Goal: Information Seeking & Learning: Understand process/instructions

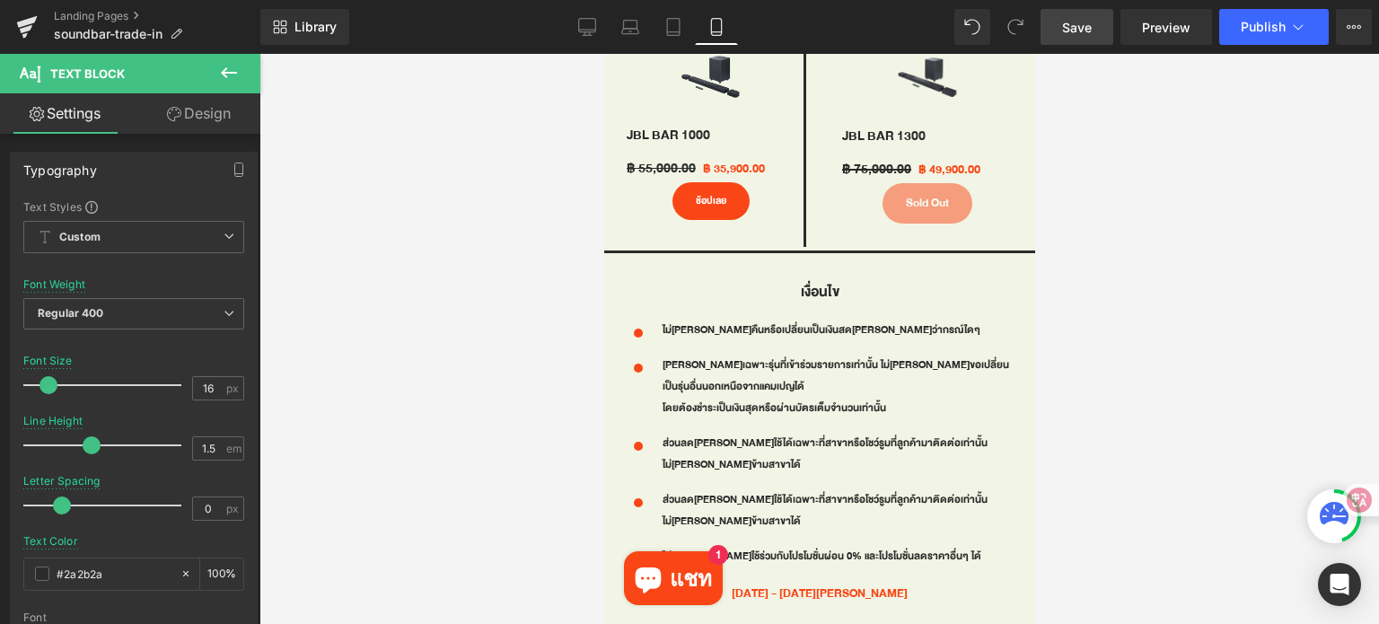
click at [1084, 31] on span "Save" at bounding box center [1077, 27] width 30 height 19
drag, startPoint x: 618, startPoint y: 28, endPoint x: 756, endPoint y: 564, distance: 553.6
click at [618, 28] on link "Laptop" at bounding box center [630, 27] width 43 height 36
type input "20"
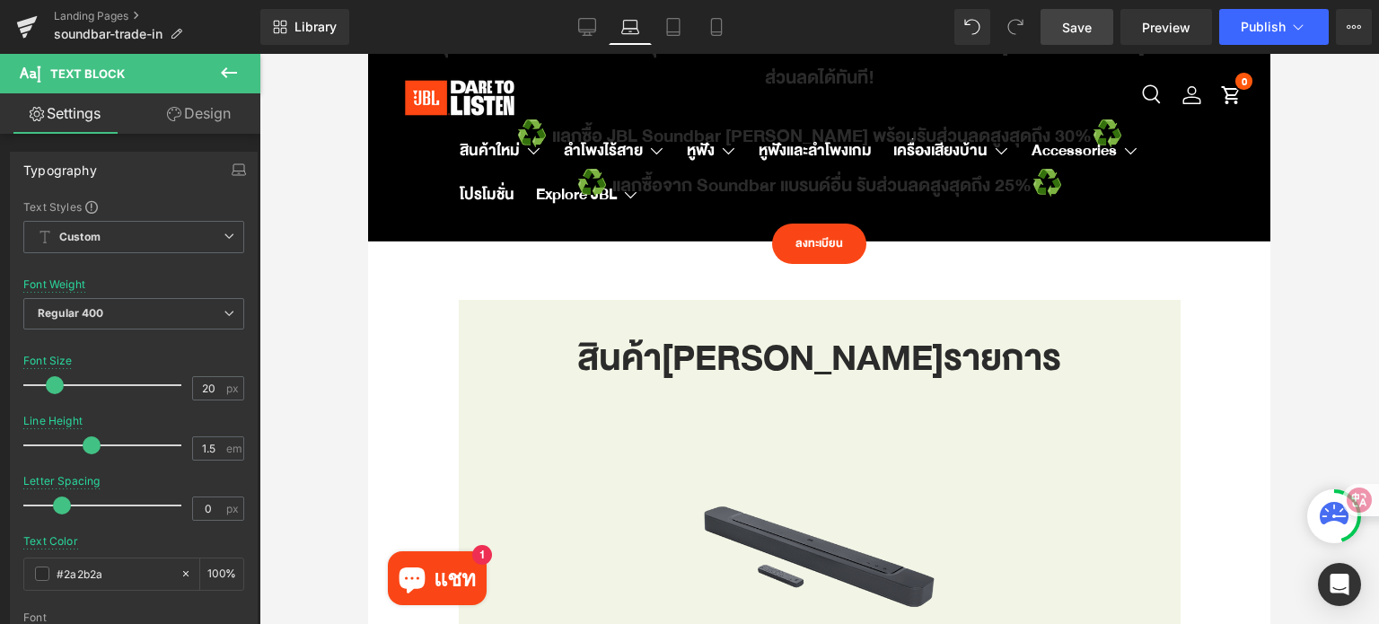
scroll to position [783, 0]
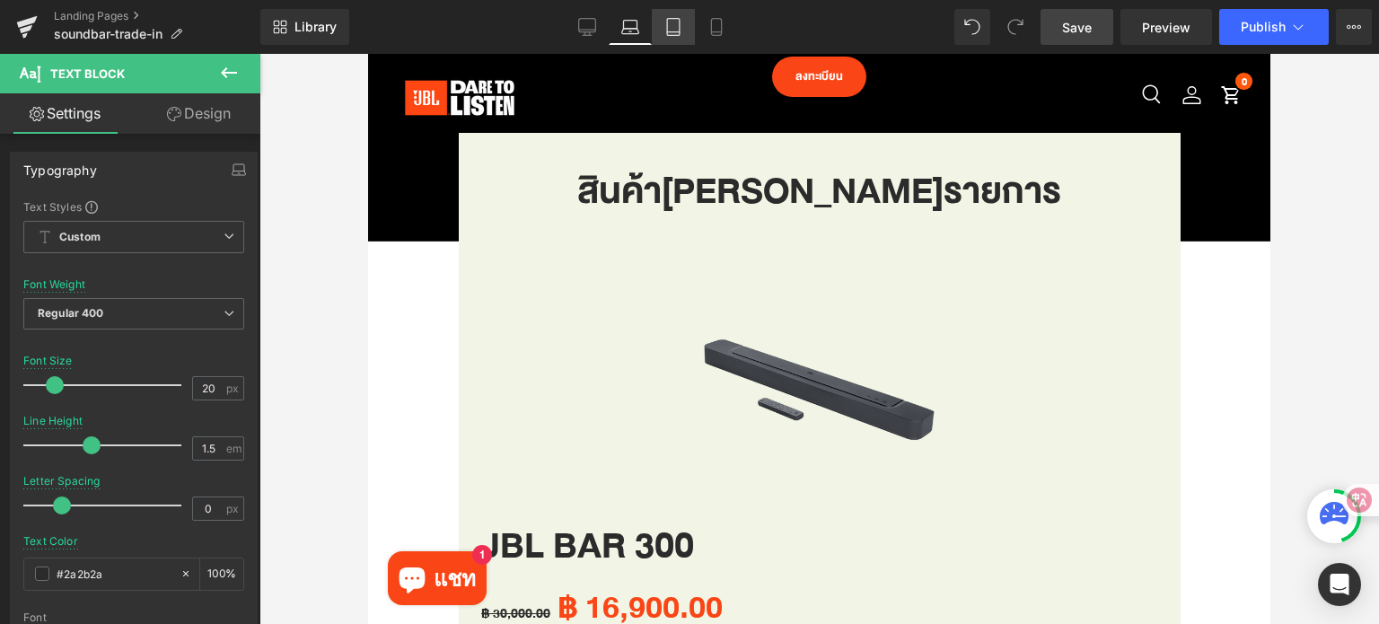
click at [675, 39] on link "Tablet" at bounding box center [673, 27] width 43 height 36
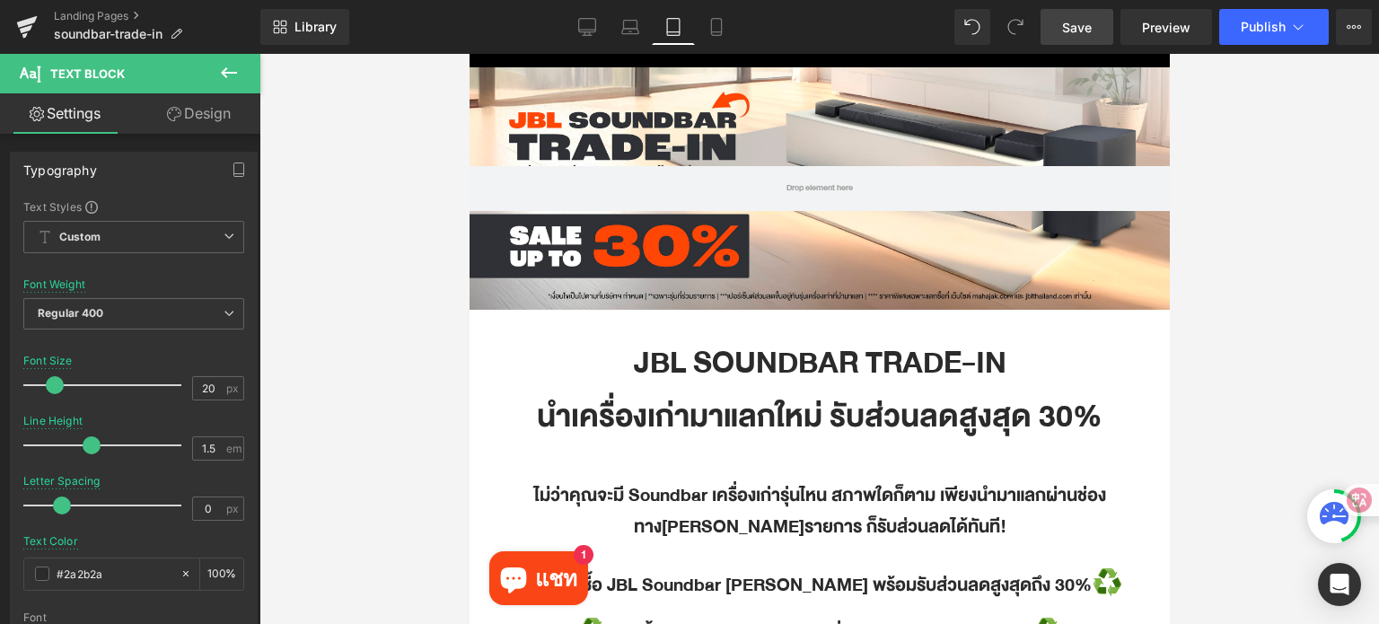
scroll to position [51, 0]
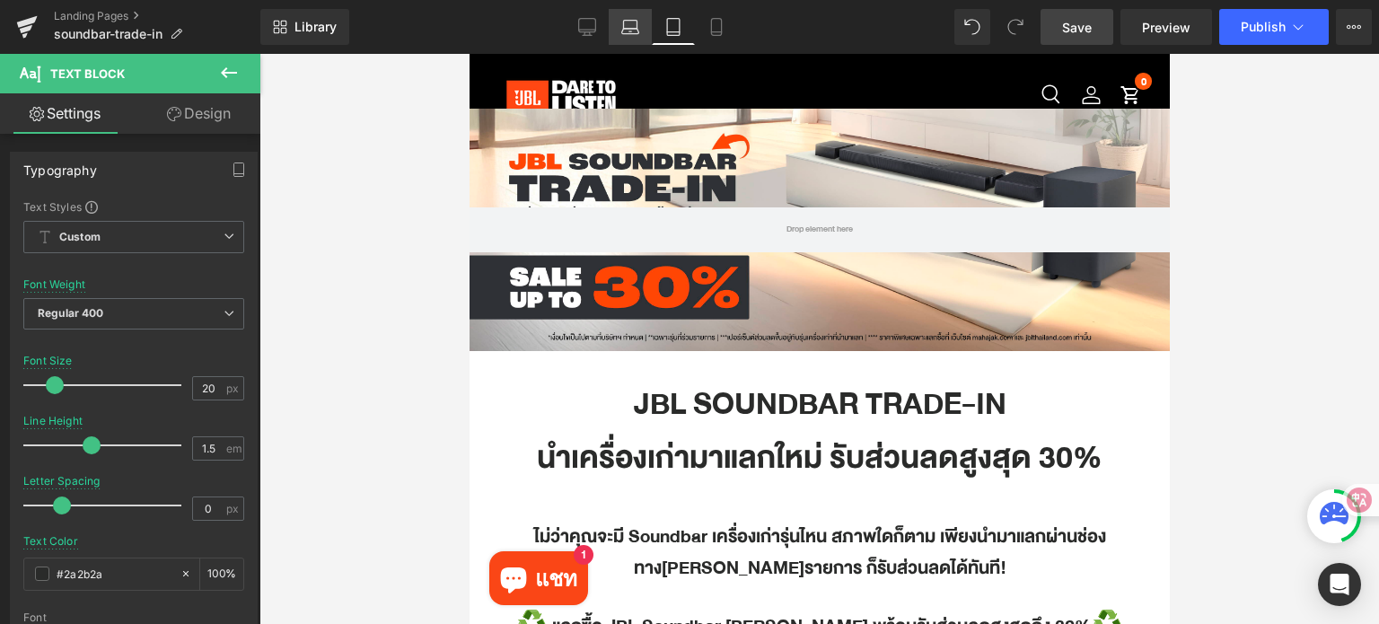
click at [629, 27] on icon at bounding box center [630, 27] width 18 height 18
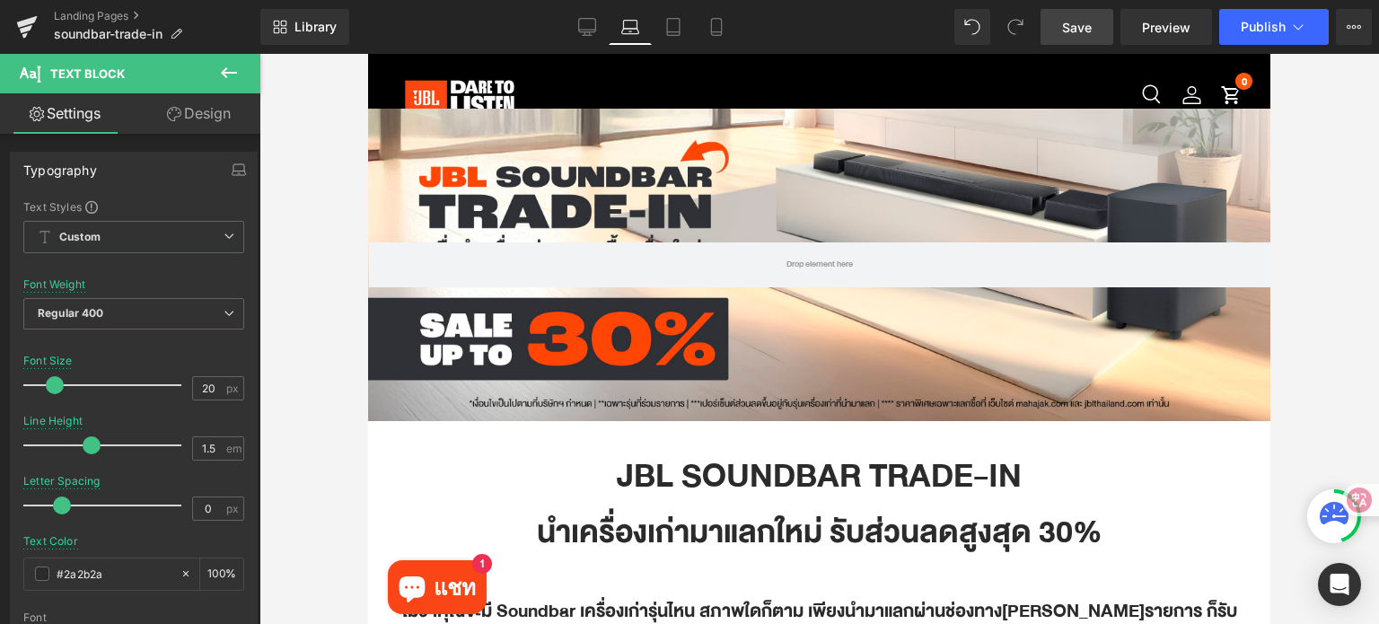
type input "100"
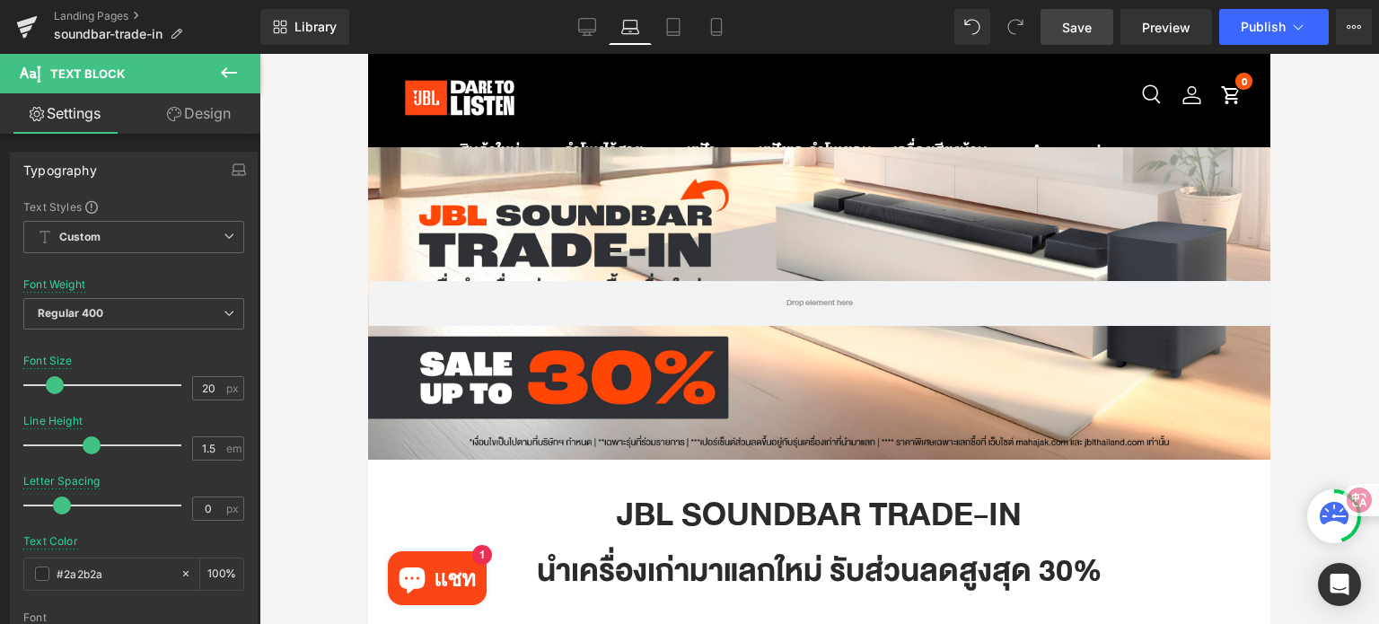
scroll to position [180, 0]
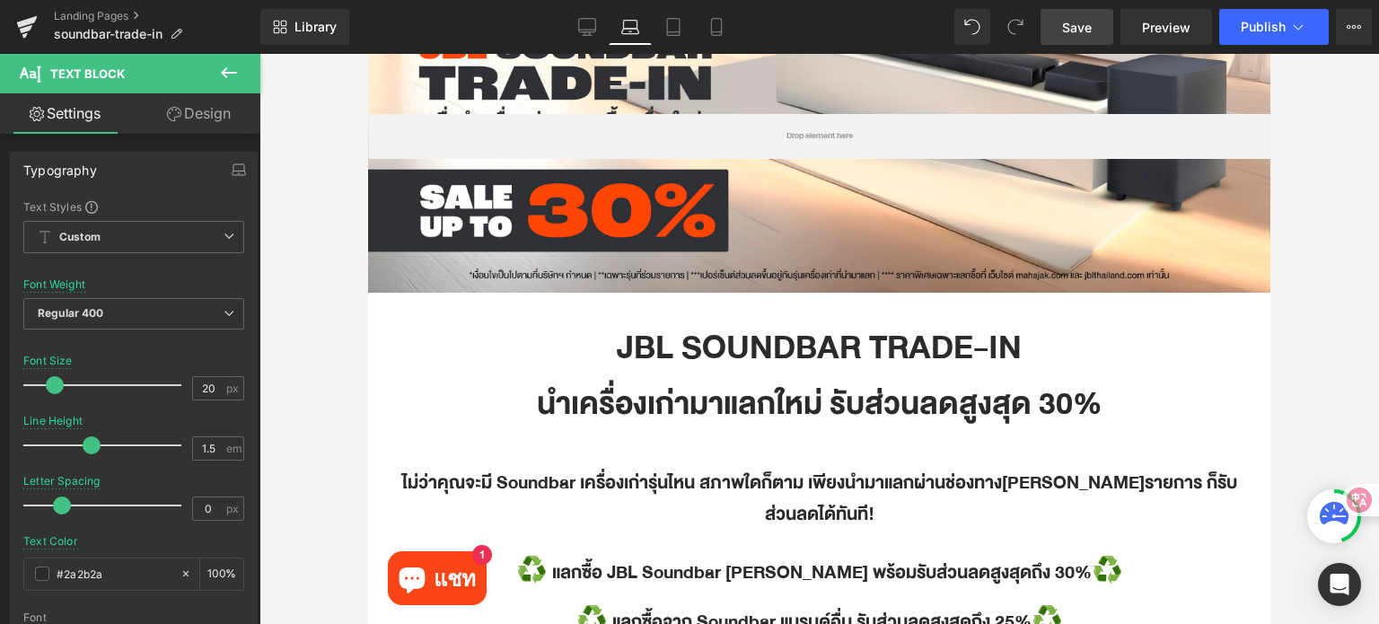
click at [752, 355] on h1 "JBL SOUNDBAR TRADE-IN" at bounding box center [819, 348] width 875 height 57
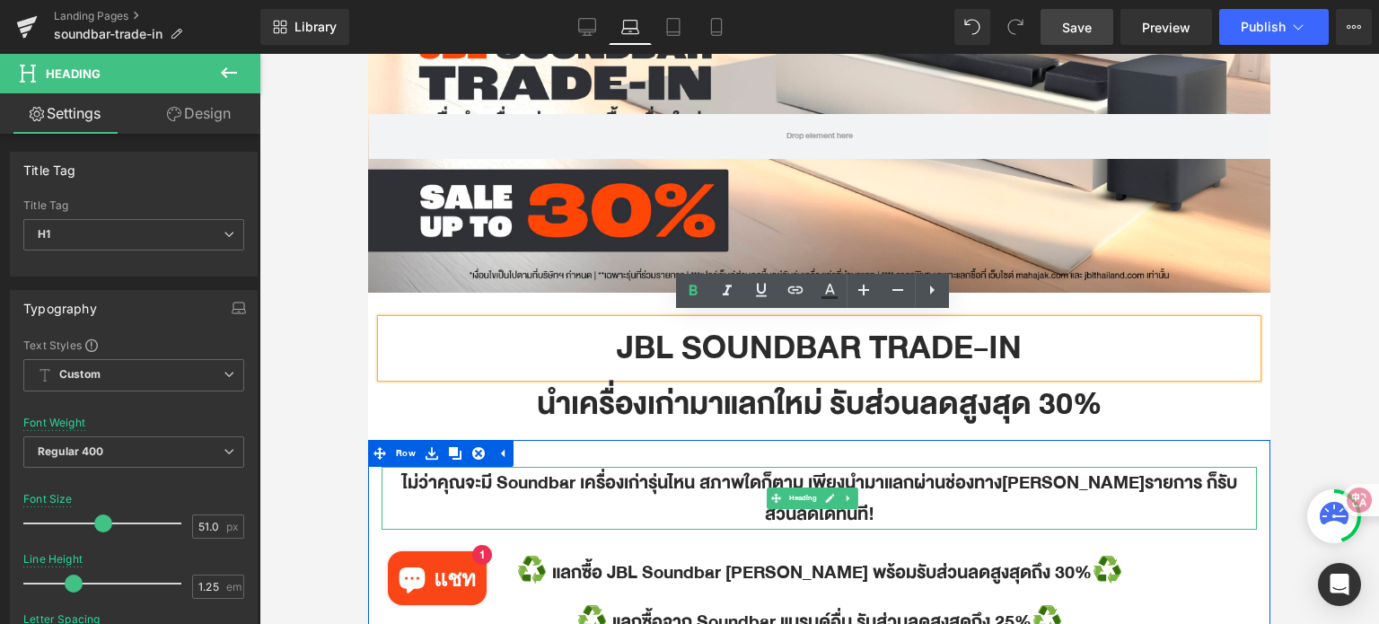
click at [765, 480] on h1 "ไม่ว่าคุณจะมี Soundbar เครื่องเก่ารุ่นไหน สภาพใดก็ตาม เพียงนำมาแลกผ่านช่องทาง[P…" at bounding box center [819, 498] width 875 height 63
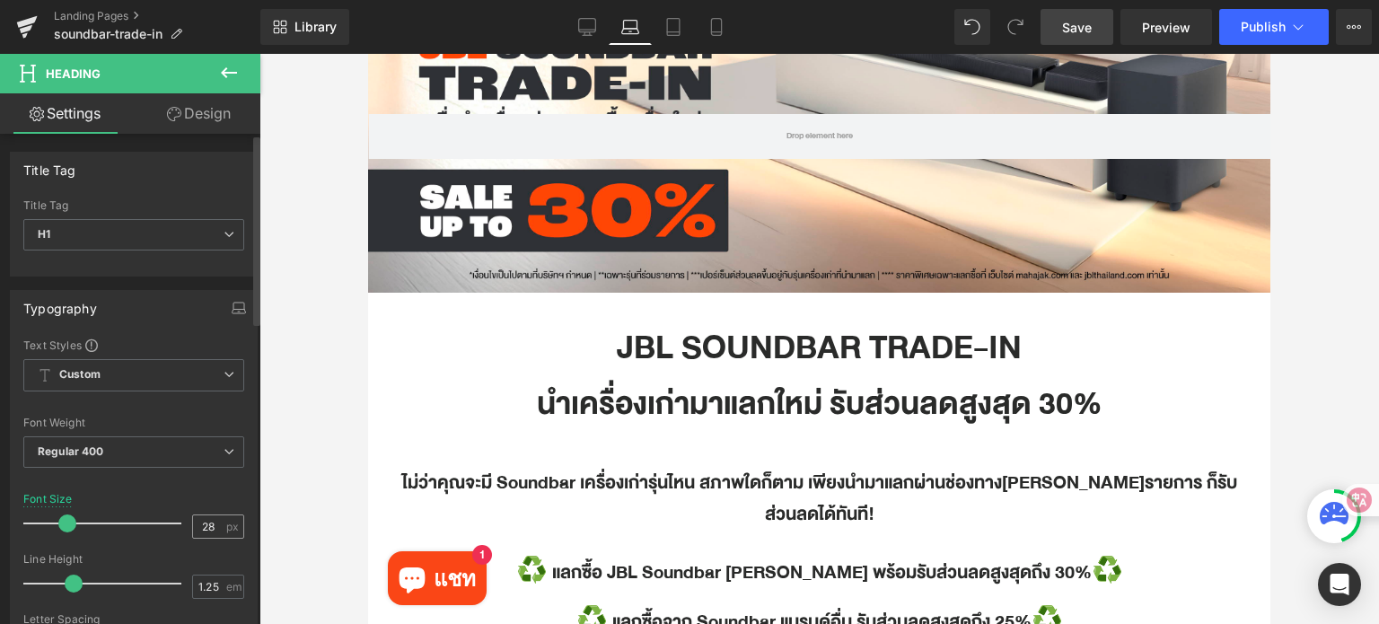
drag, startPoint x: 207, startPoint y: 523, endPoint x: 187, endPoint y: 524, distance: 19.8
click at [193, 524] on input "28" at bounding box center [208, 526] width 31 height 22
click at [197, 523] on input "number" at bounding box center [208, 526] width 31 height 22
type input "24"
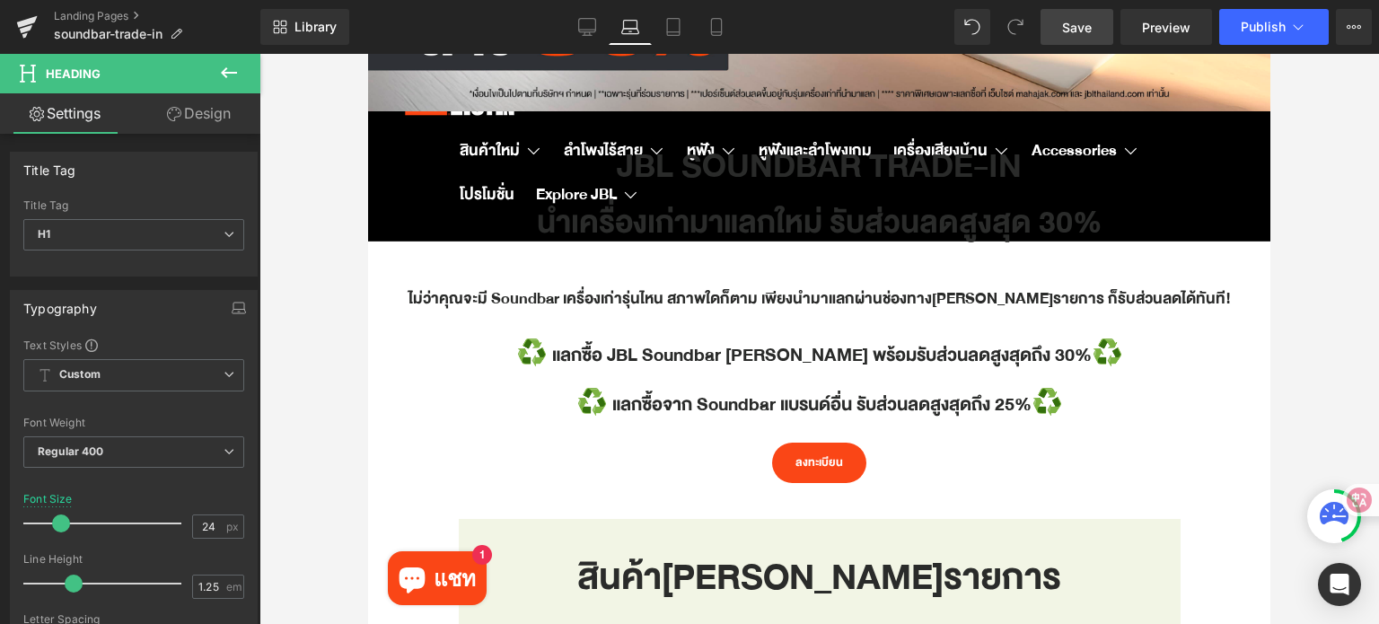
scroll to position [359, 0]
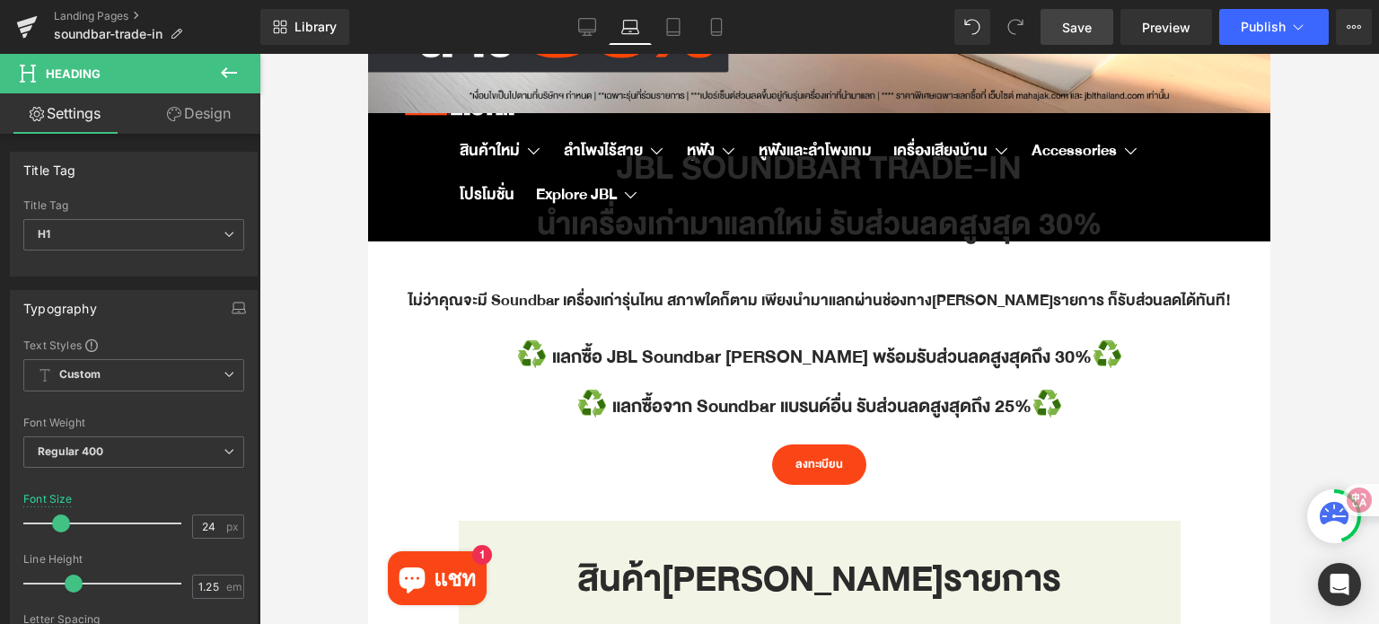
click at [712, 347] on h1 "♻️ แลกซื้อ JBL Soundbar [PERSON_NAME] พร้อมรับส่วนลดสูงสุดถึง 30%♻️" at bounding box center [819, 356] width 848 height 31
drag, startPoint x: 206, startPoint y: 520, endPoint x: 193, endPoint y: 519, distance: 12.6
click at [193, 519] on input "28" at bounding box center [208, 526] width 31 height 22
type input "24"
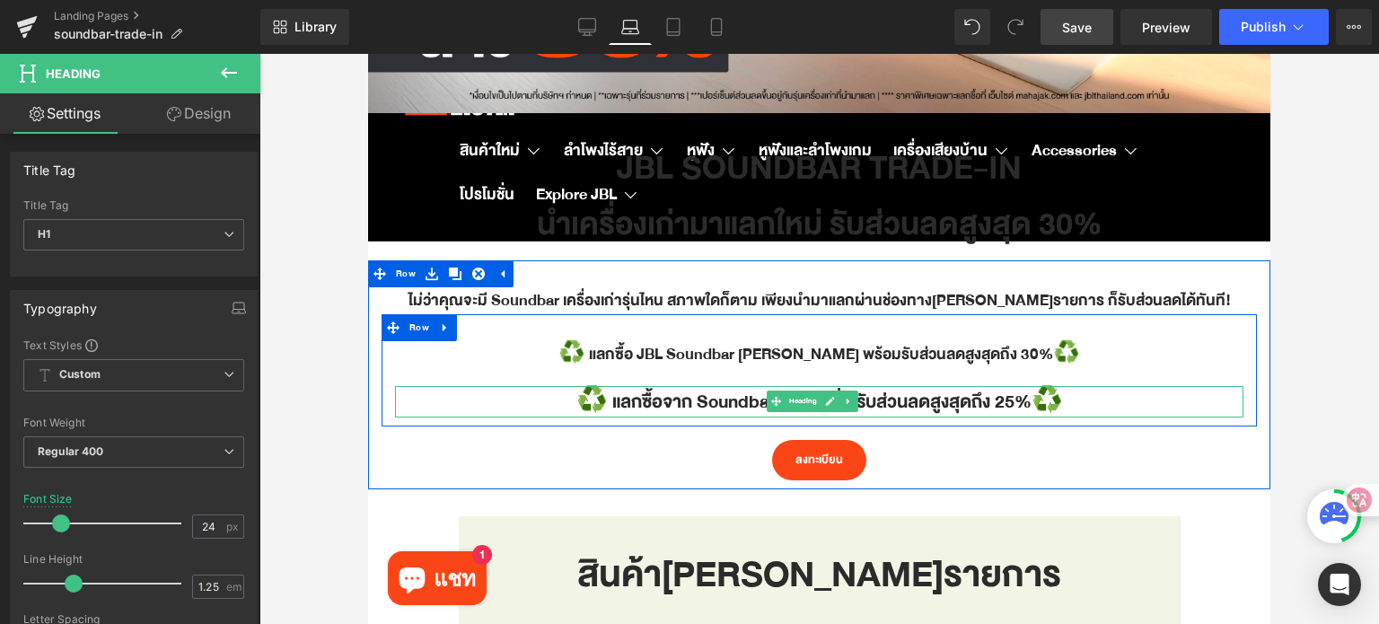
click at [721, 396] on h1 "♻️ แลกซื้อจาก Soundbar แบรนด์อื่น รับส่วนลดสูงสุดถึง 25%♻️" at bounding box center [819, 401] width 848 height 31
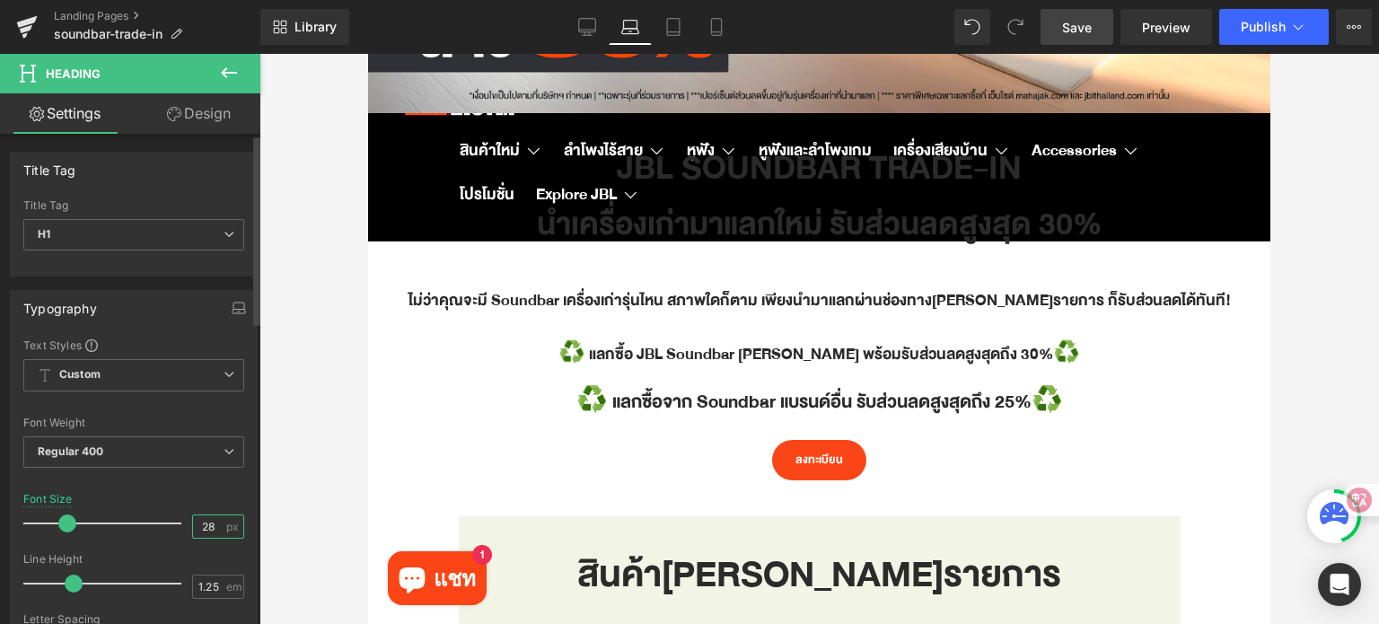
drag, startPoint x: 210, startPoint y: 521, endPoint x: 187, endPoint y: 520, distance: 23.4
click at [193, 520] on input "28" at bounding box center [208, 526] width 31 height 22
type input "24"
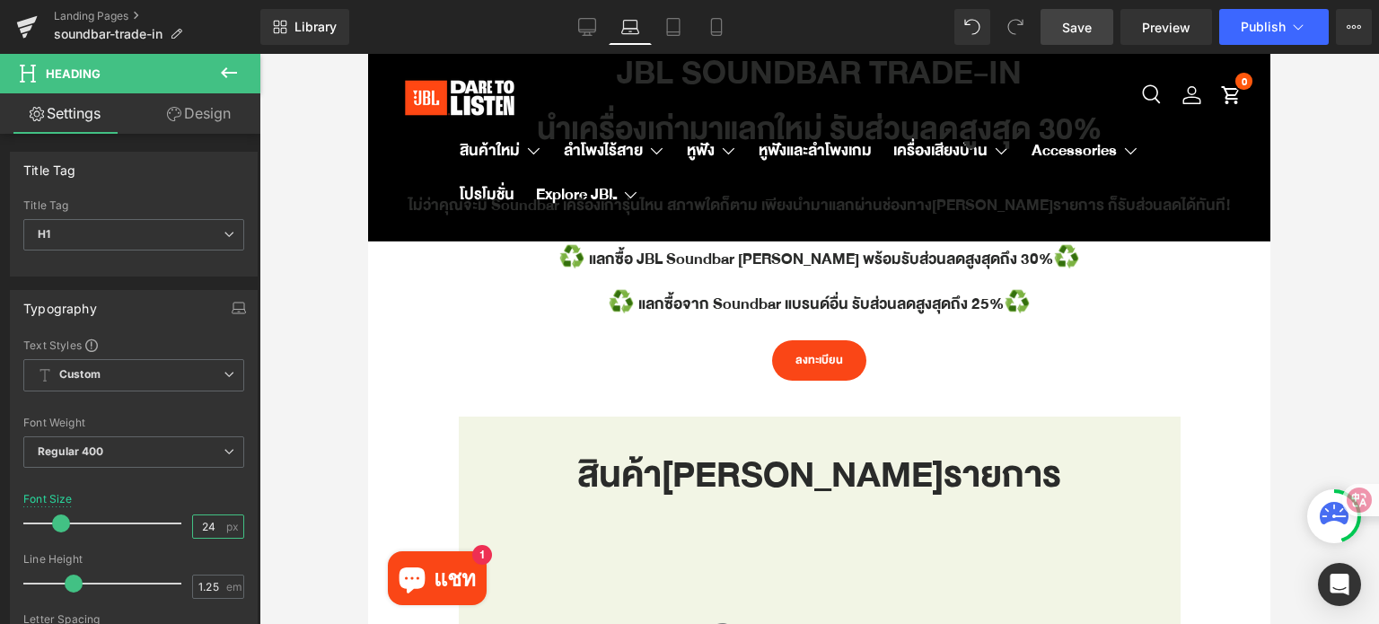
scroll to position [449, 0]
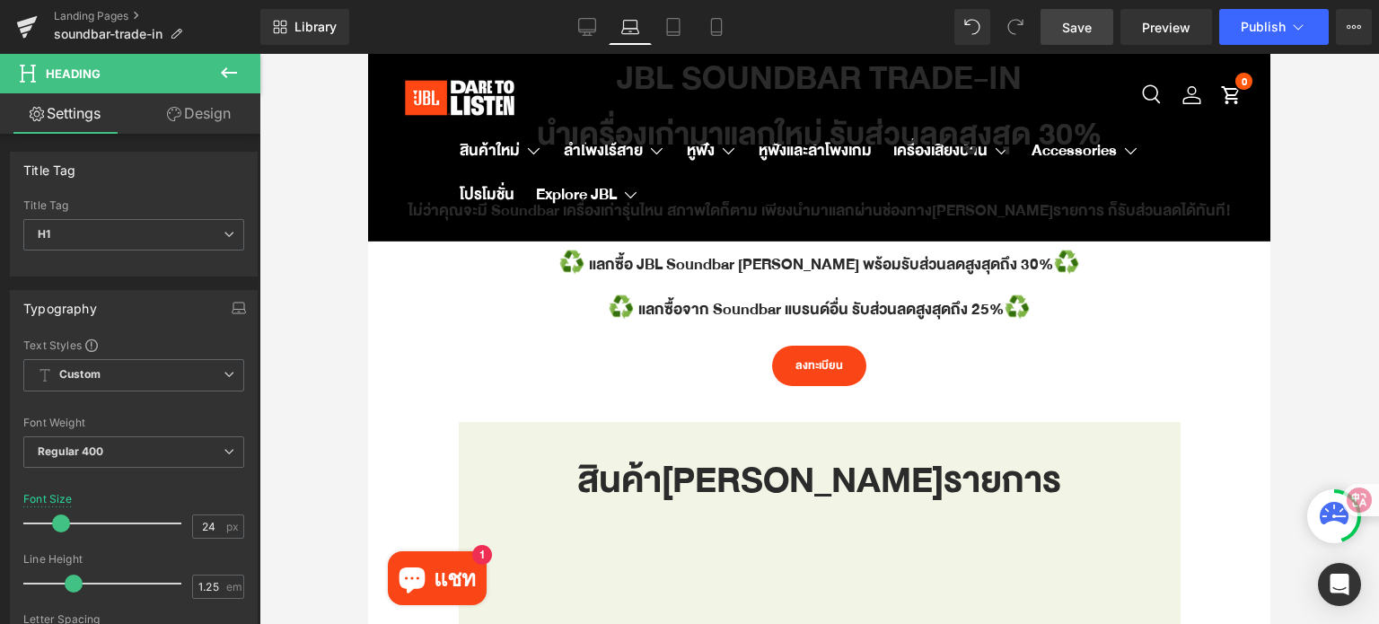
click at [815, 486] on div "สินค้า[PERSON_NAME]รายการ Heading" at bounding box center [819, 480] width 695 height 63
drag, startPoint x: 213, startPoint y: 521, endPoint x: 182, endPoint y: 515, distance: 31.0
click at [183, 519] on div "Font Size 56 px" at bounding box center [133, 523] width 221 height 60
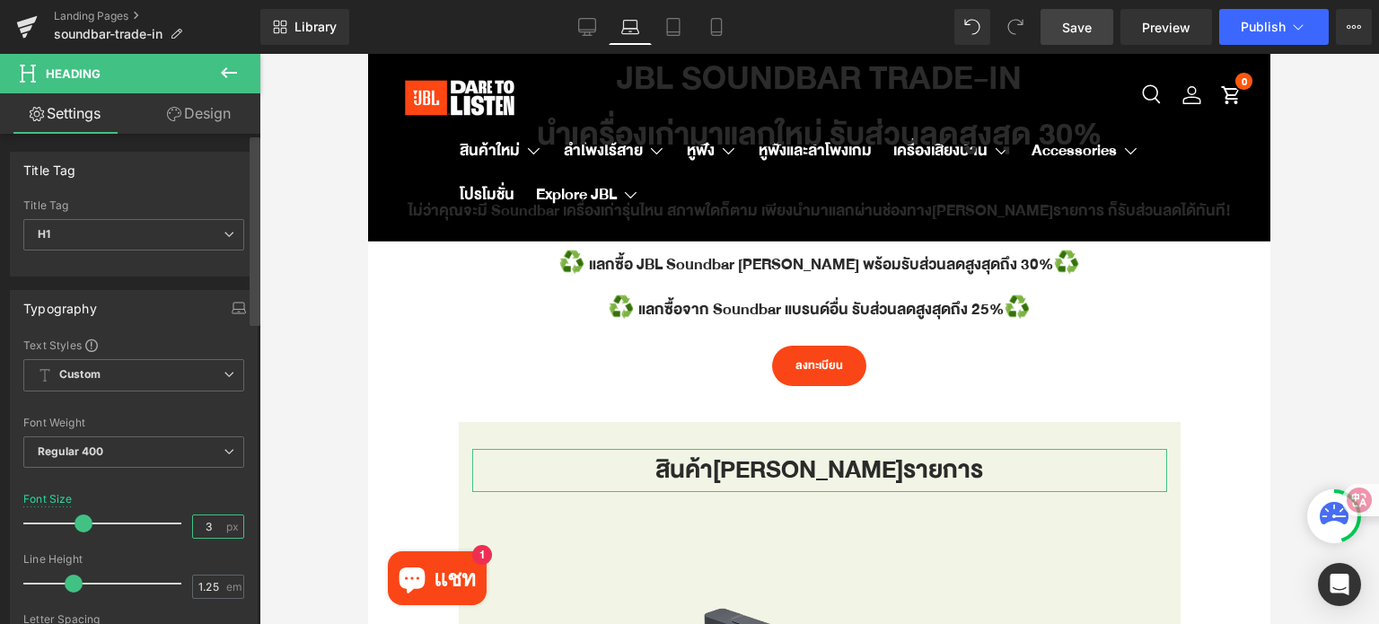
type input "6"
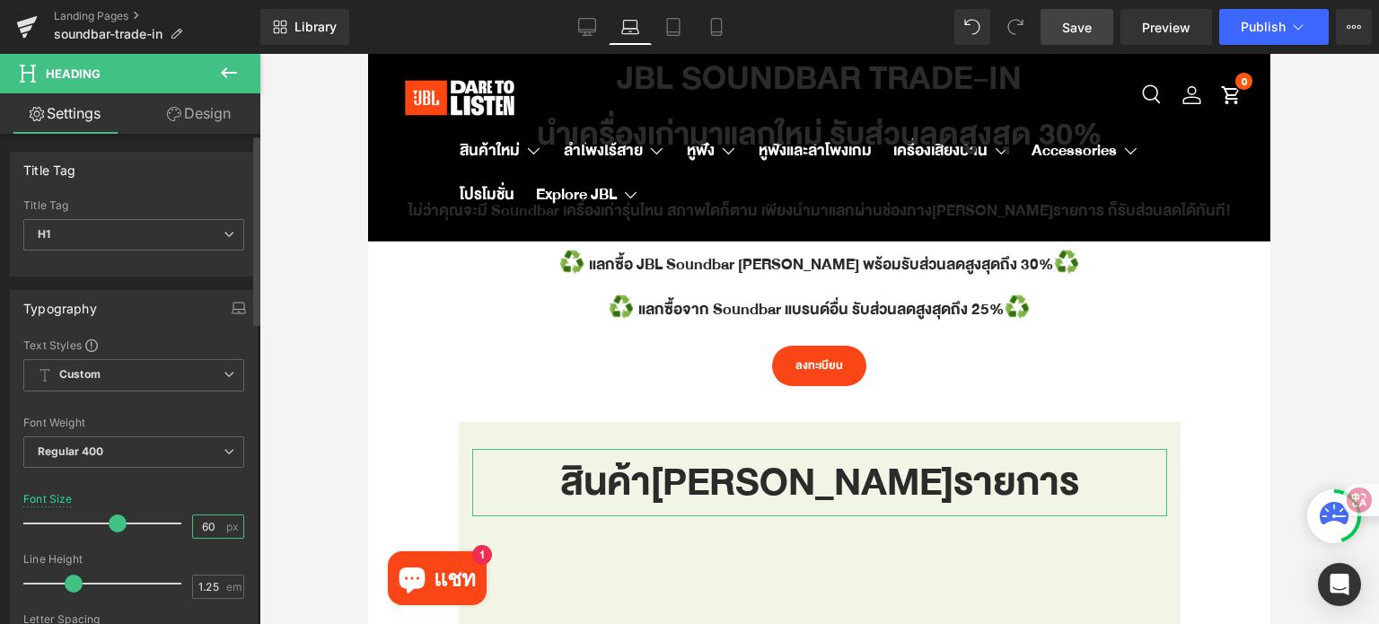
type input "6"
type input "40"
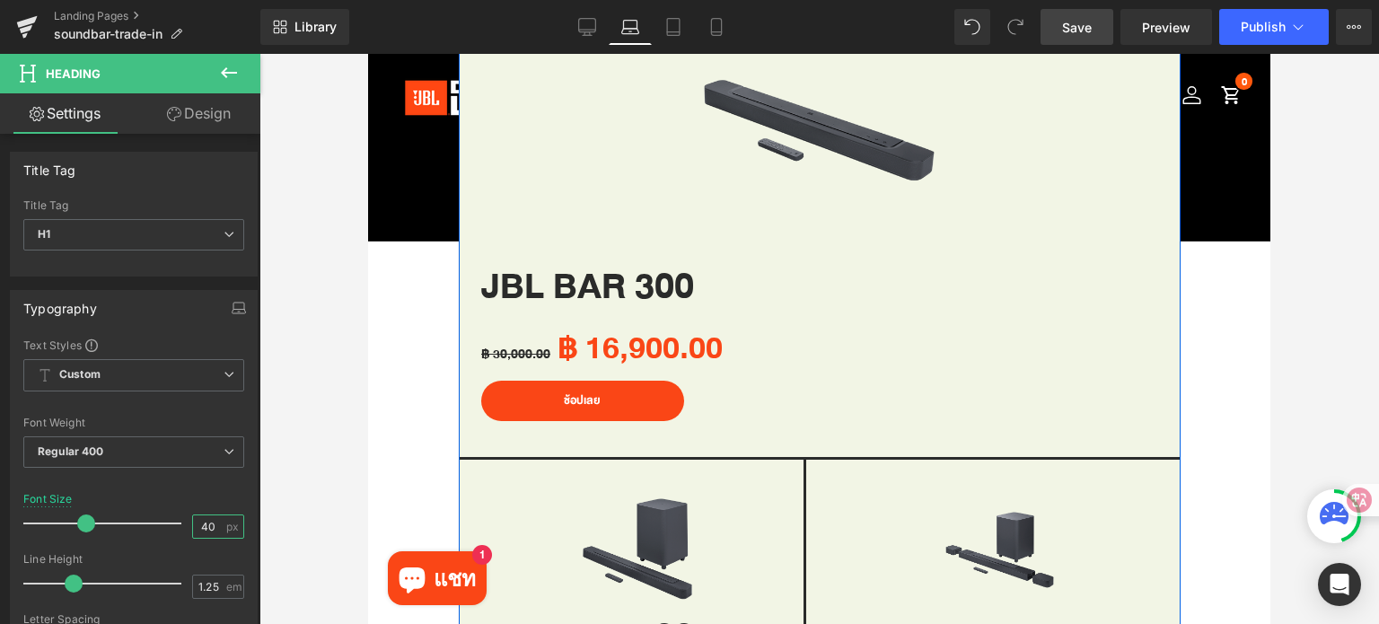
scroll to position [988, 0]
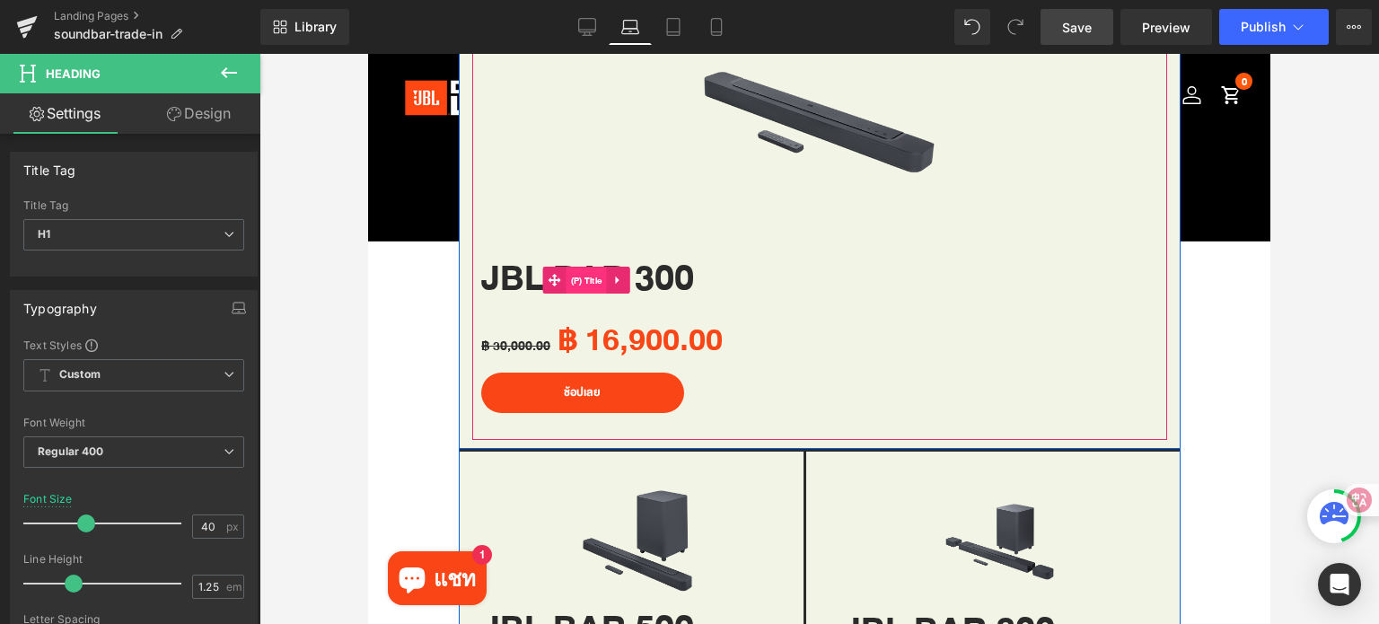
click at [590, 277] on span "(P) Title" at bounding box center [587, 281] width 40 height 27
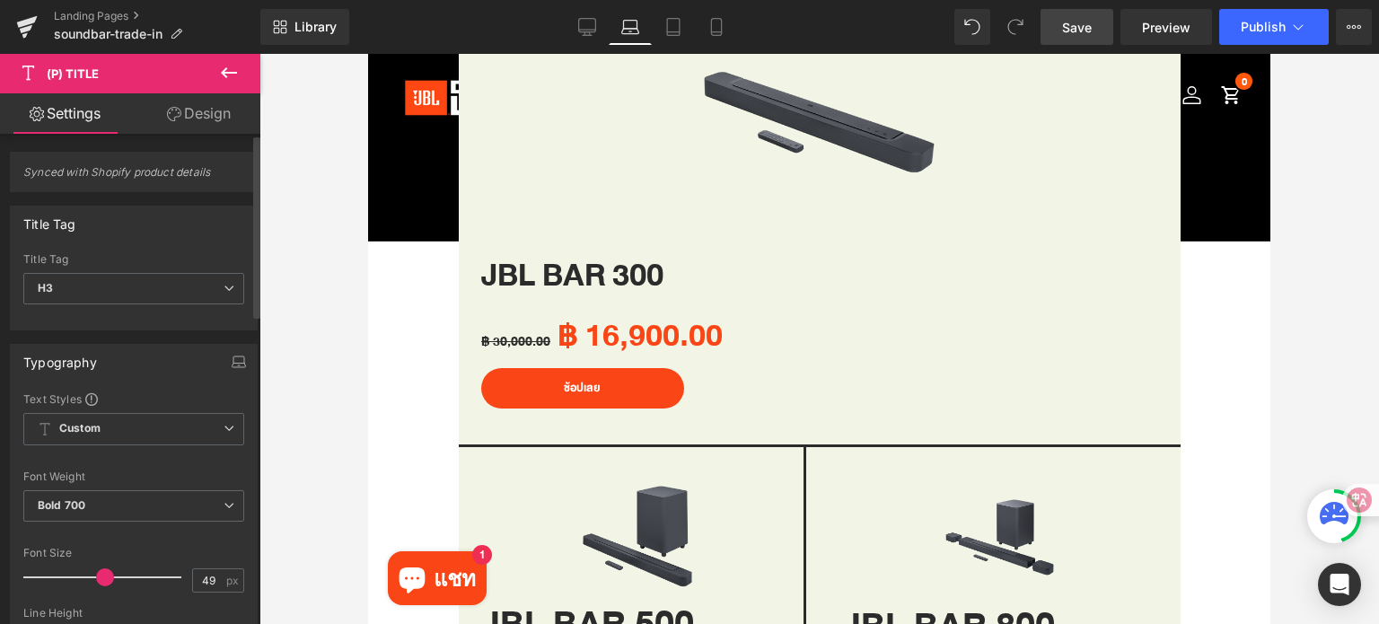
type input "48"
drag, startPoint x: 114, startPoint y: 577, endPoint x: 103, endPoint y: 577, distance: 10.8
click at [103, 577] on span at bounding box center [104, 577] width 18 height 18
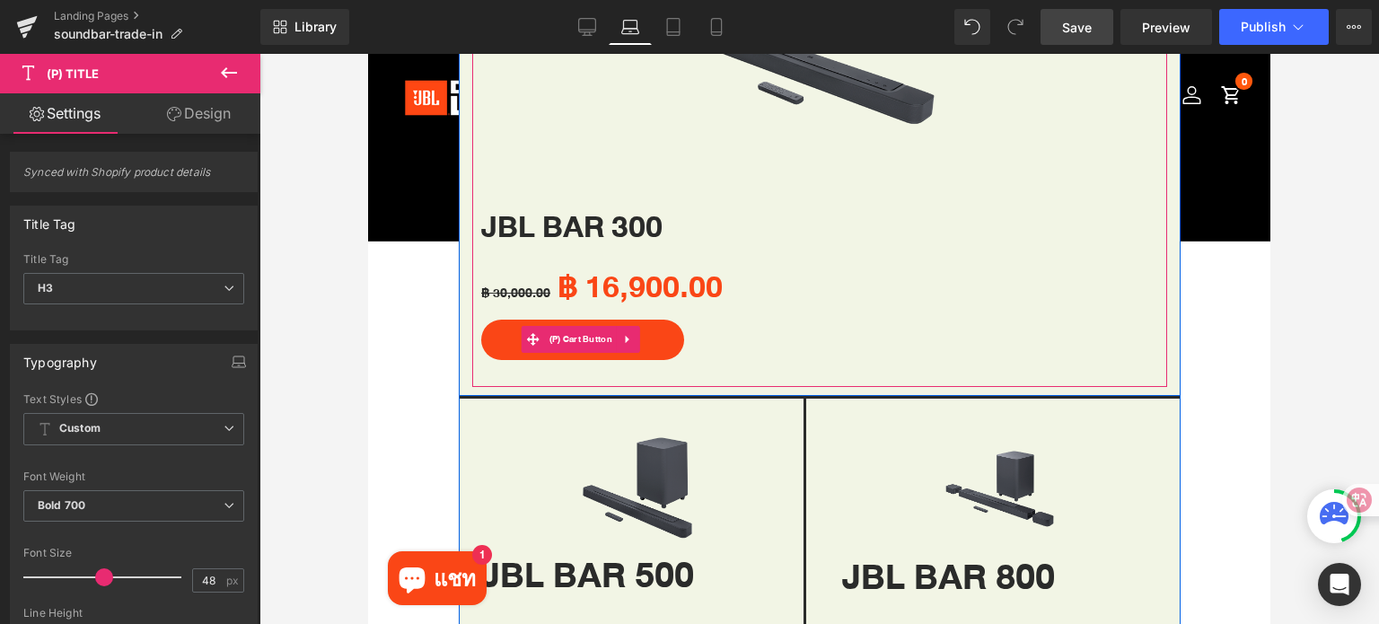
scroll to position [1257, 0]
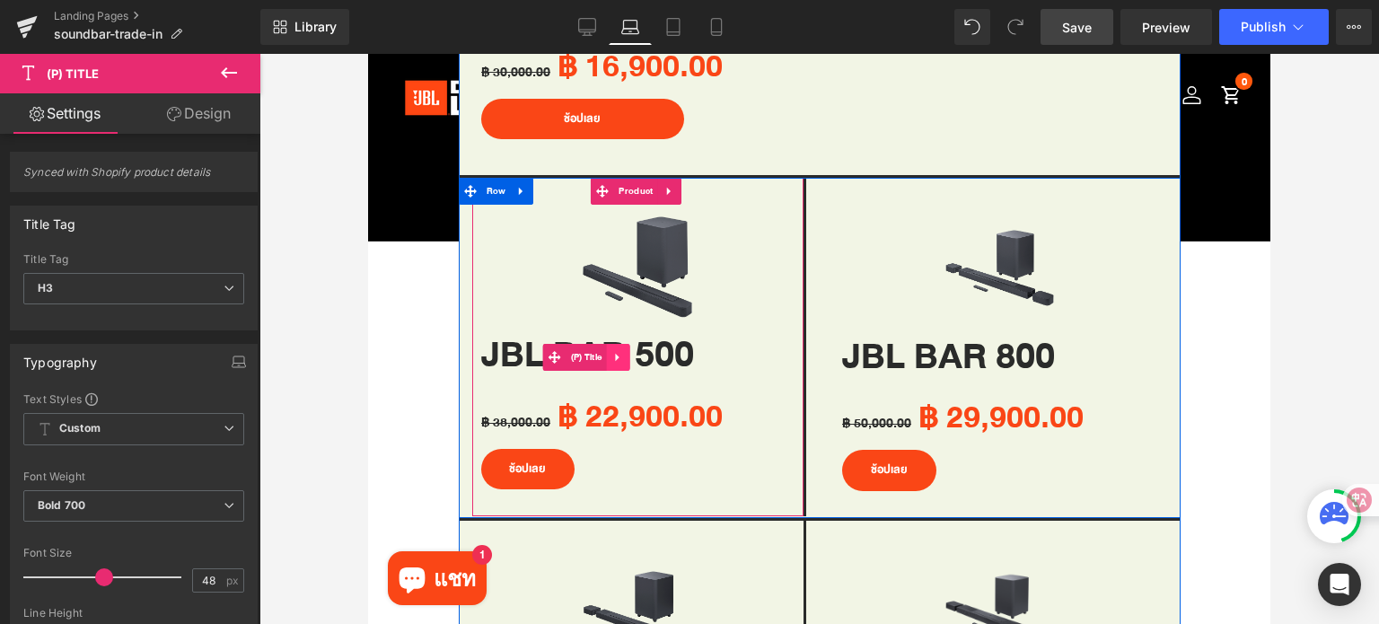
click at [621, 355] on link at bounding box center [617, 357] width 23 height 27
click at [563, 345] on link "(P) Title" at bounding box center [575, 357] width 64 height 27
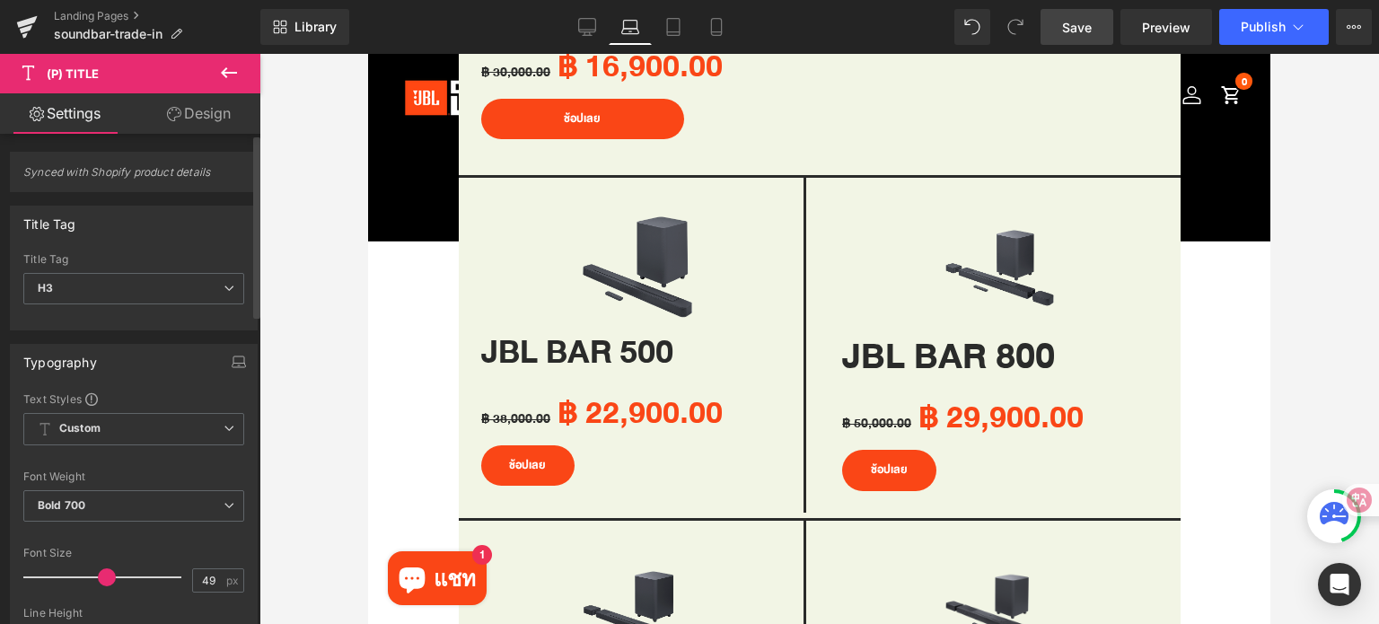
type input "48"
drag, startPoint x: 112, startPoint y: 577, endPoint x: 101, endPoint y: 577, distance: 11.7
click at [101, 577] on span at bounding box center [104, 577] width 18 height 18
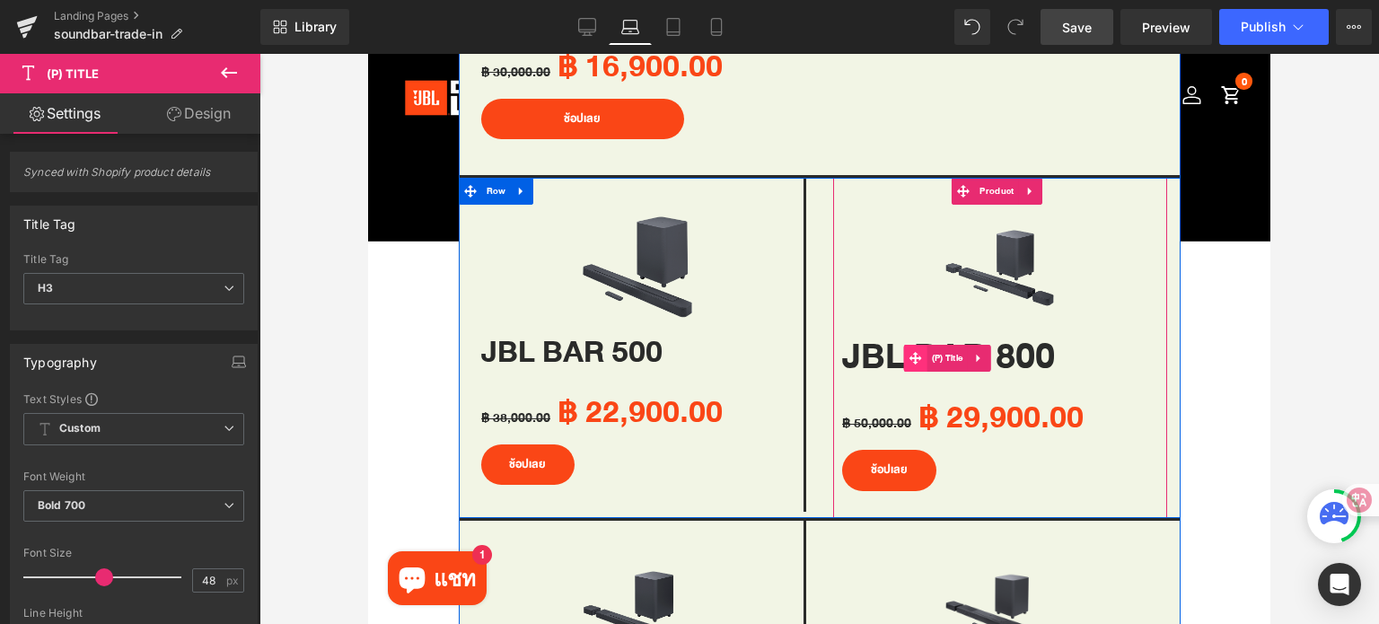
click at [912, 352] on icon at bounding box center [916, 358] width 13 height 13
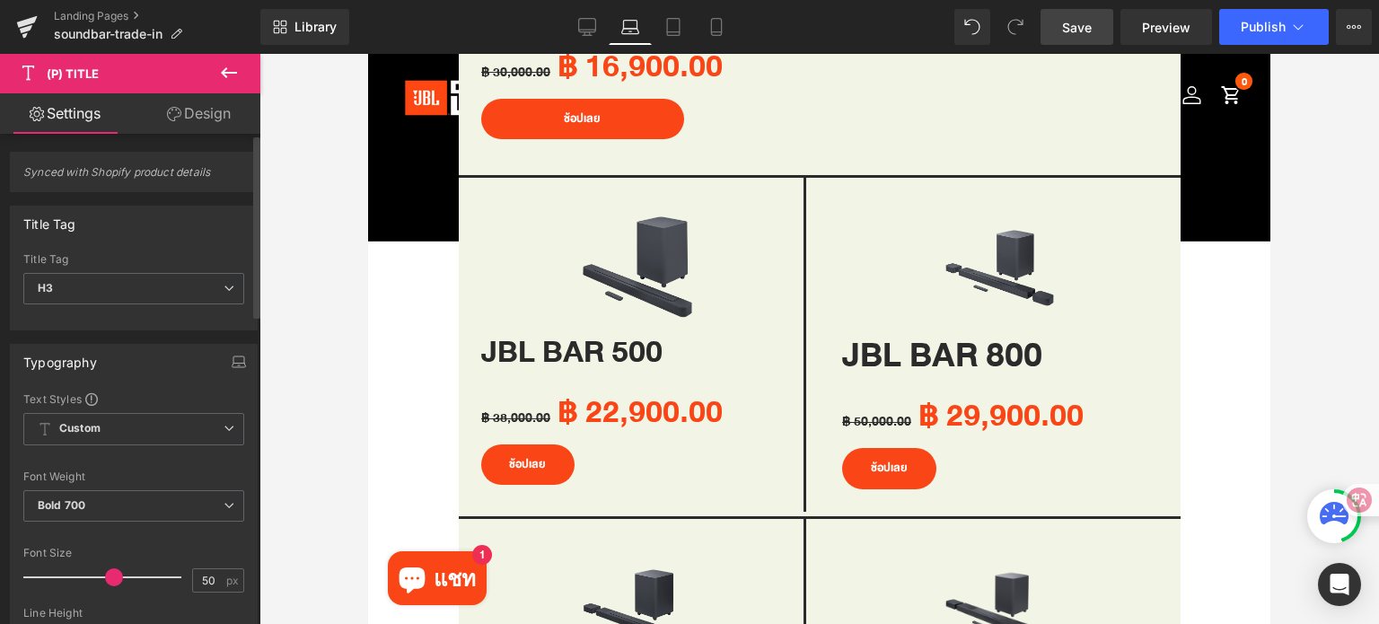
type input "48"
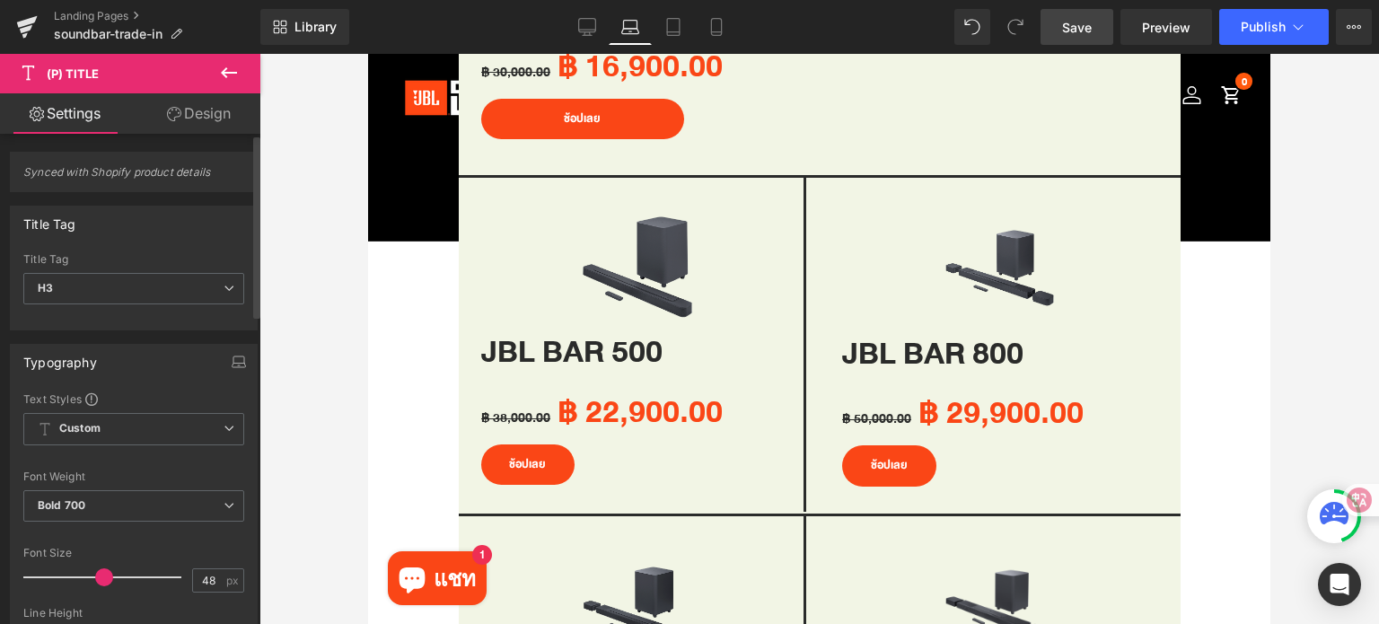
drag, startPoint x: 110, startPoint y: 579, endPoint x: 101, endPoint y: 577, distance: 10.0
click at [101, 577] on span at bounding box center [104, 577] width 18 height 18
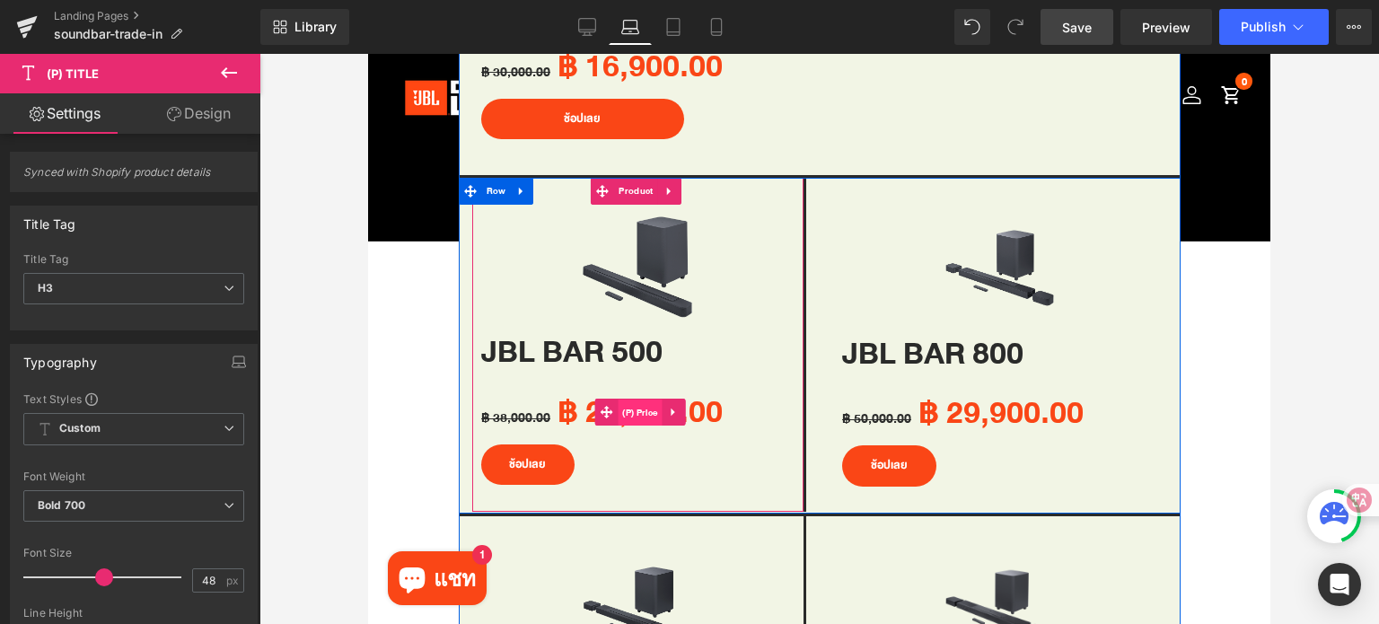
click at [642, 403] on span "(P) Price" at bounding box center [640, 413] width 44 height 27
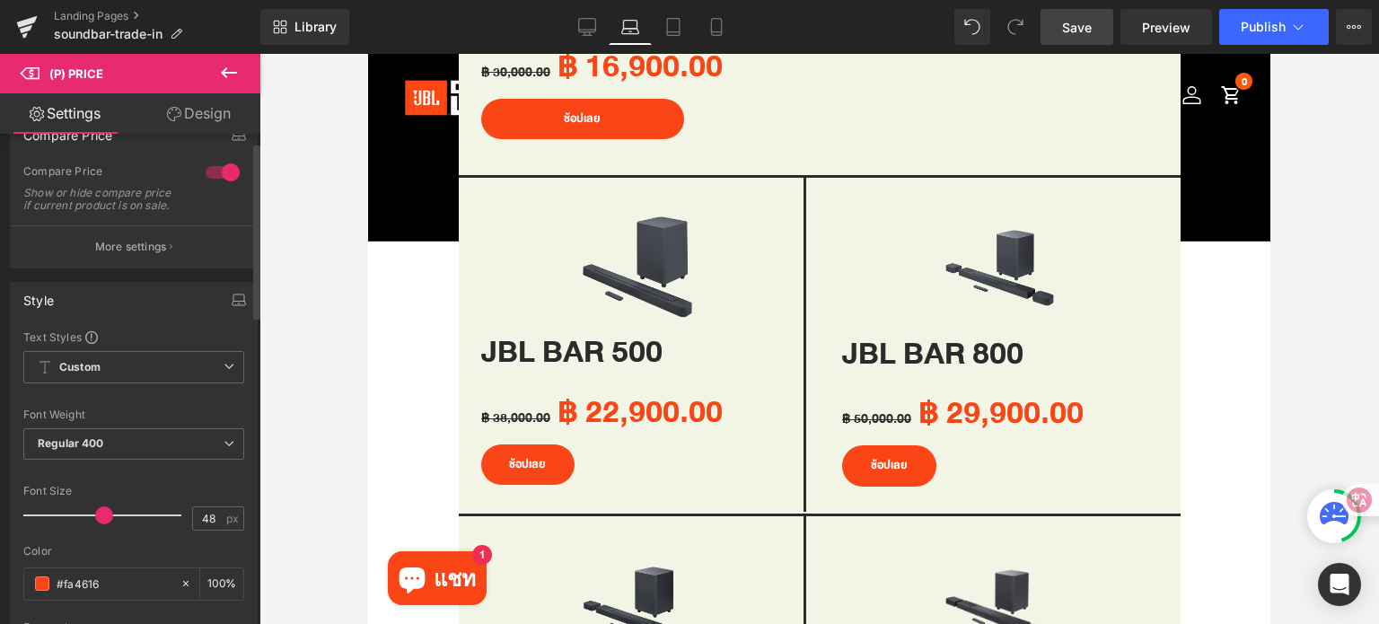
scroll to position [90, 0]
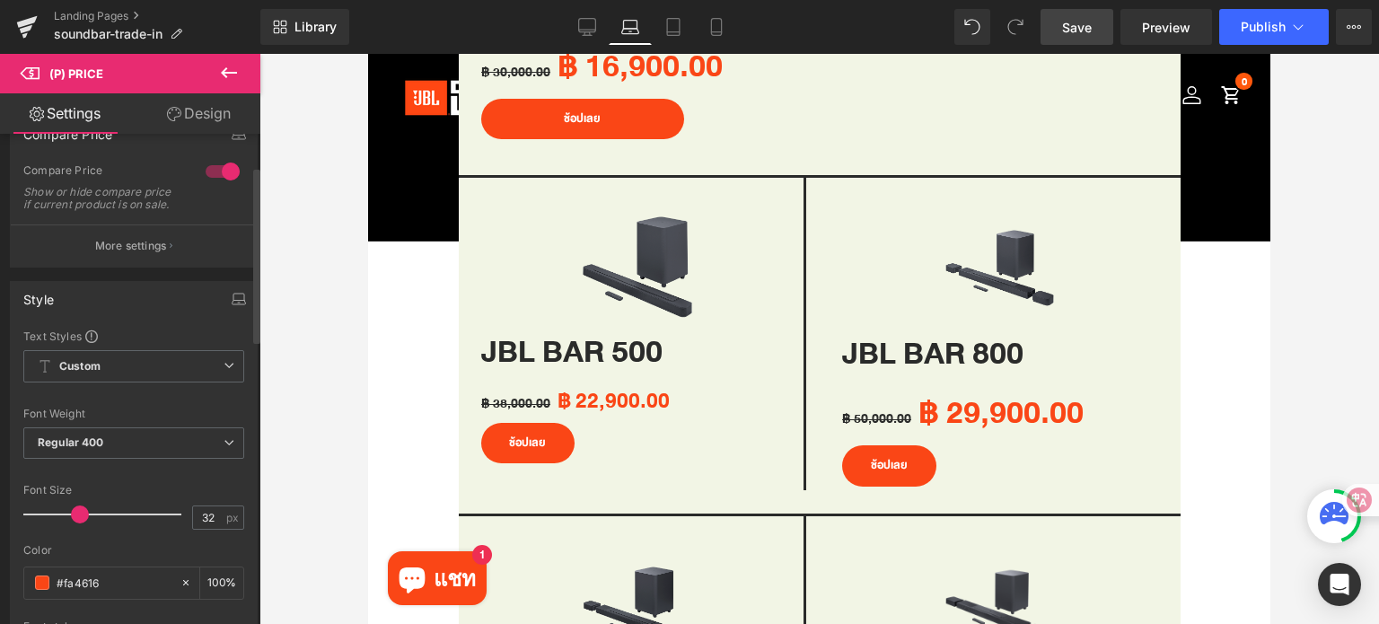
drag, startPoint x: 101, startPoint y: 522, endPoint x: 90, endPoint y: 522, distance: 10.8
click at [79, 522] on span at bounding box center [80, 515] width 18 height 18
click at [215, 528] on input "33" at bounding box center [208, 517] width 31 height 22
type input "32"
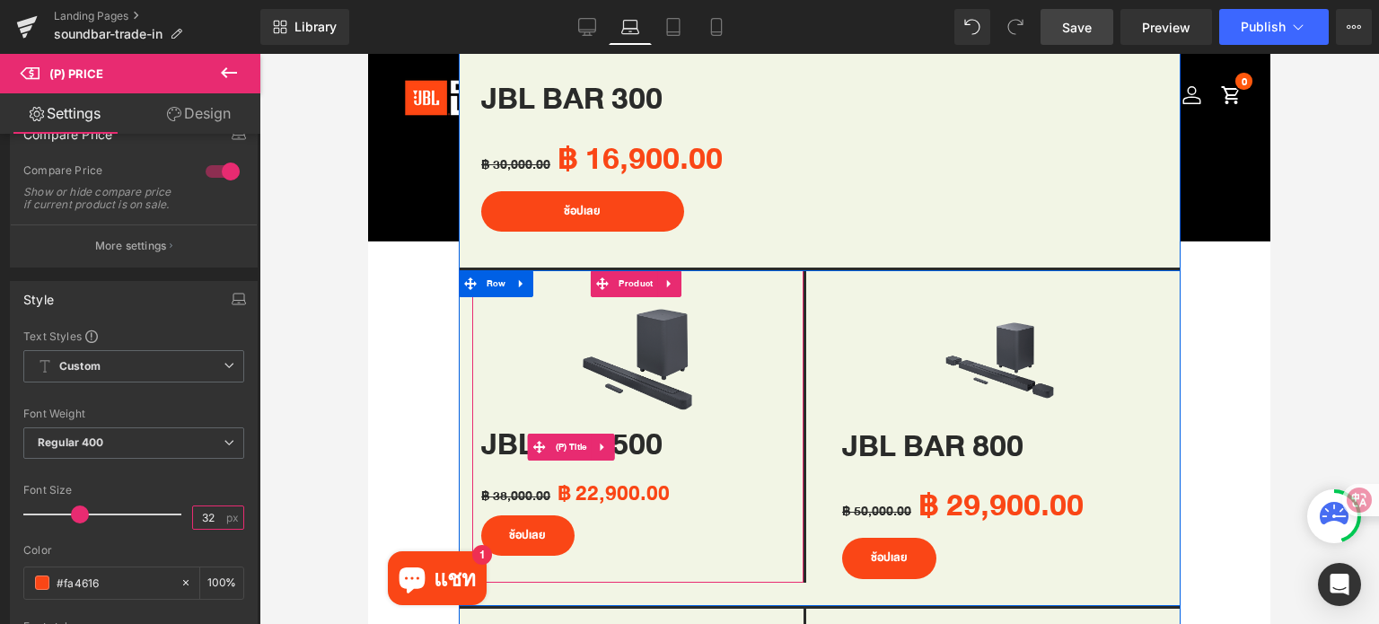
scroll to position [1167, 0]
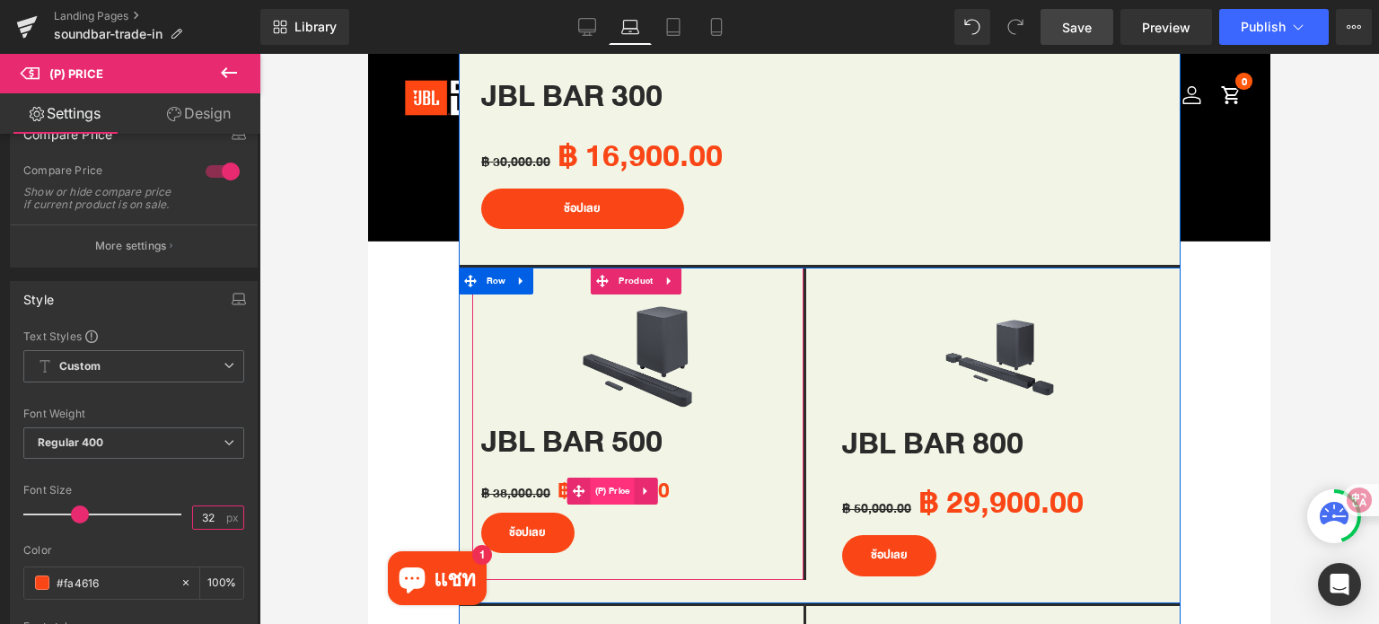
click at [608, 485] on span "(P) Price" at bounding box center [613, 491] width 44 height 27
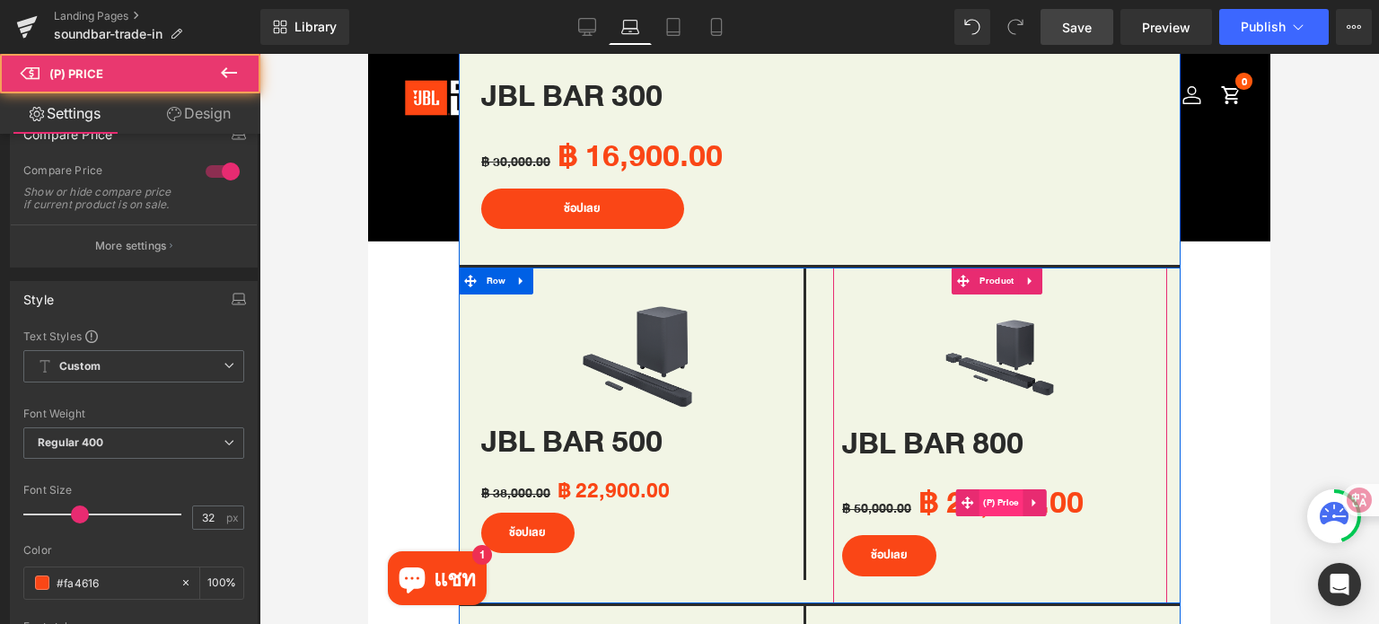
click at [992, 496] on span "(P) Price" at bounding box center [1001, 502] width 44 height 27
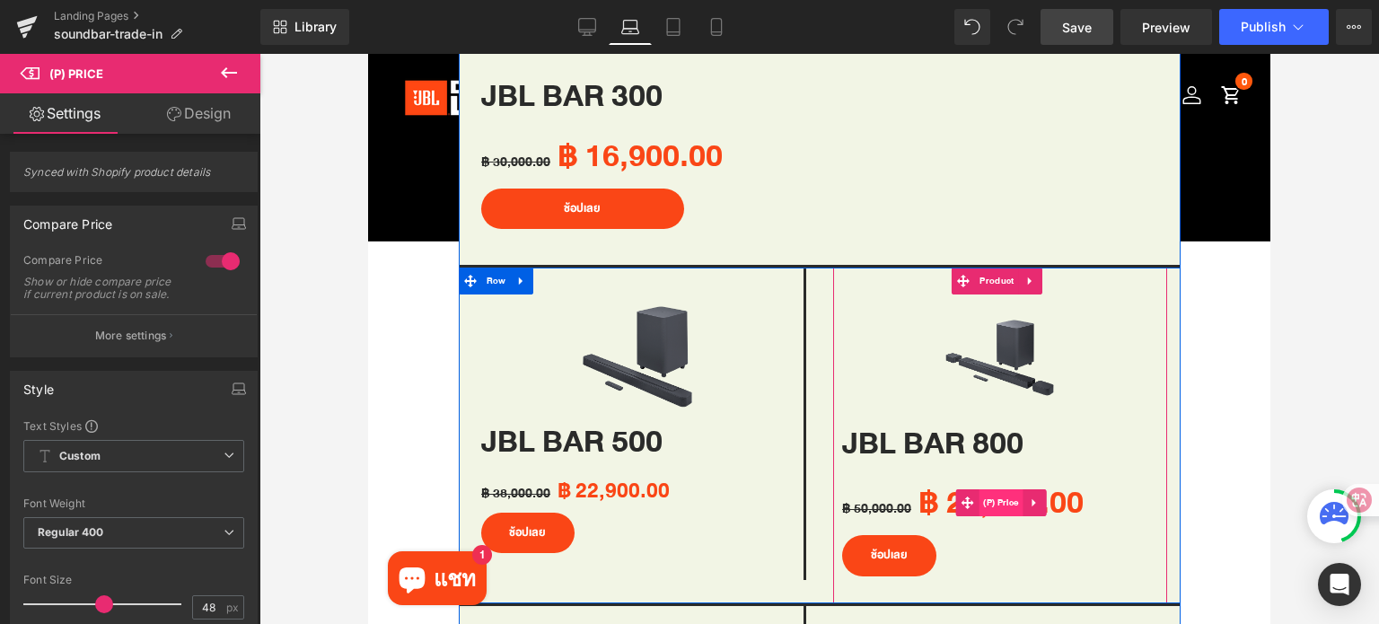
click at [983, 495] on span "(P) Price" at bounding box center [1001, 502] width 44 height 27
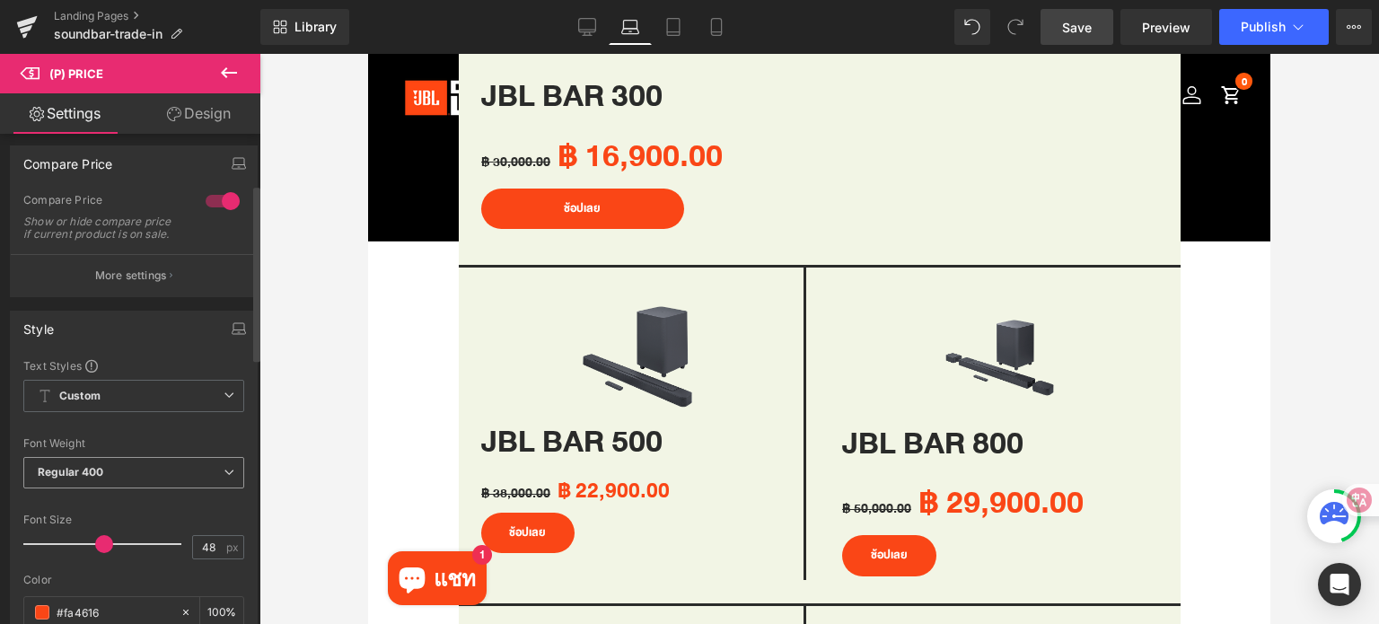
scroll to position [180, 0]
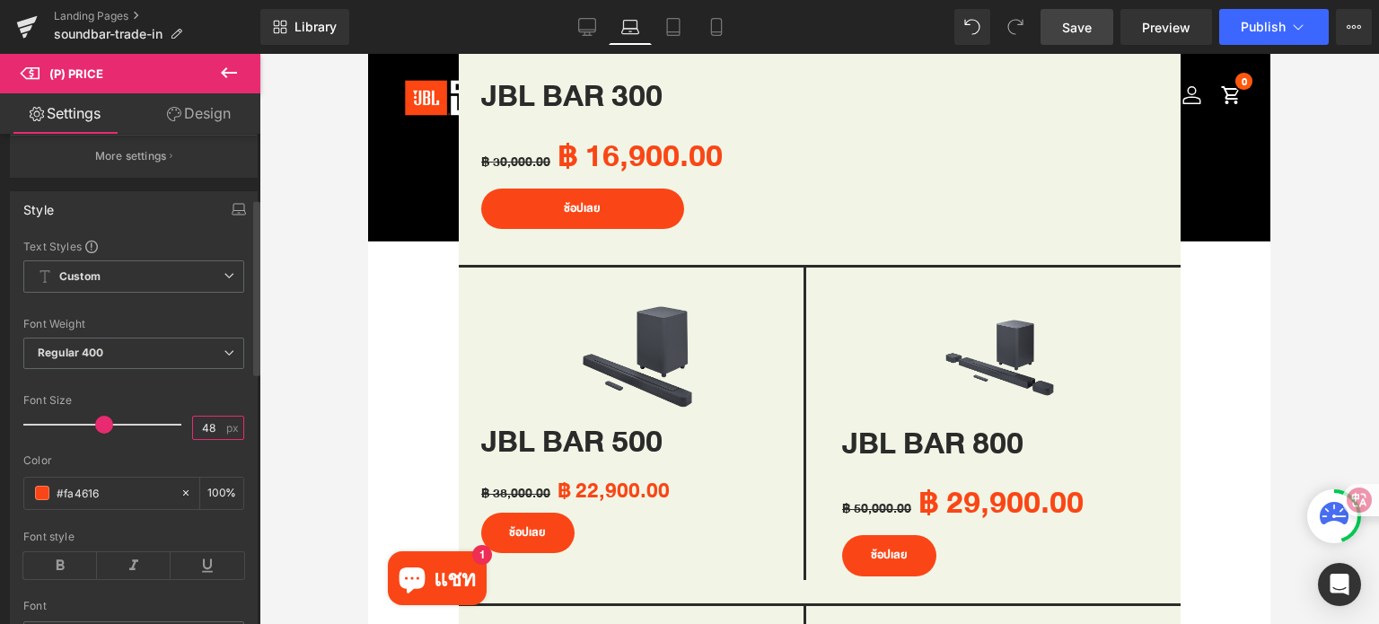
drag, startPoint x: 207, startPoint y: 439, endPoint x: 190, endPoint y: 439, distance: 17.1
click at [193, 439] on input "48" at bounding box center [208, 428] width 31 height 22
type input "32"
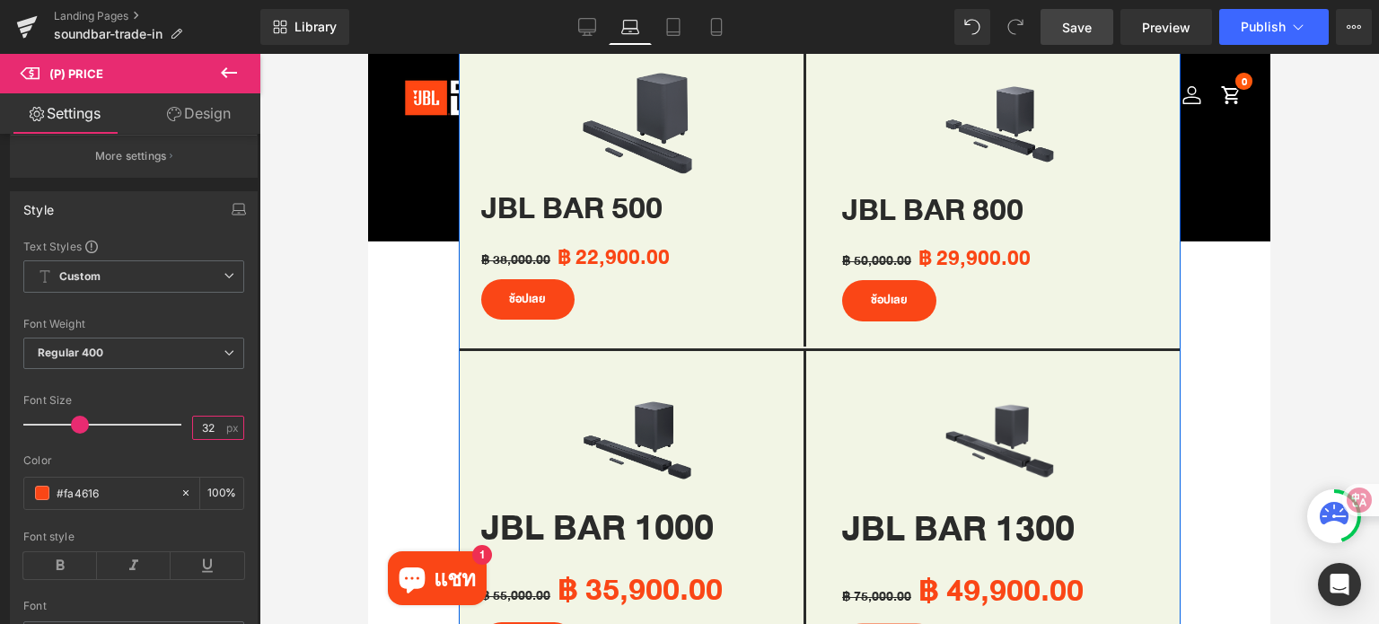
scroll to position [1526, 0]
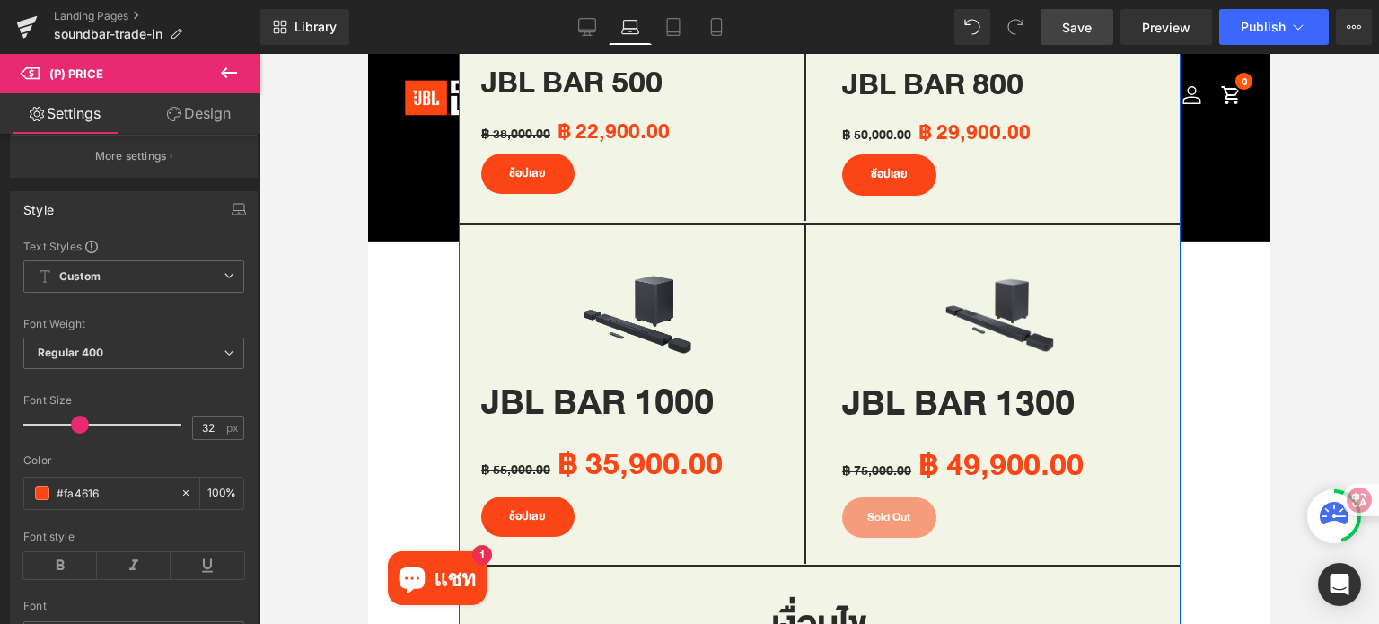
click at [629, 457] on div "฿ 55,000.00 ฿ 35,900.00 (P) Price" at bounding box center [637, 464] width 313 height 65
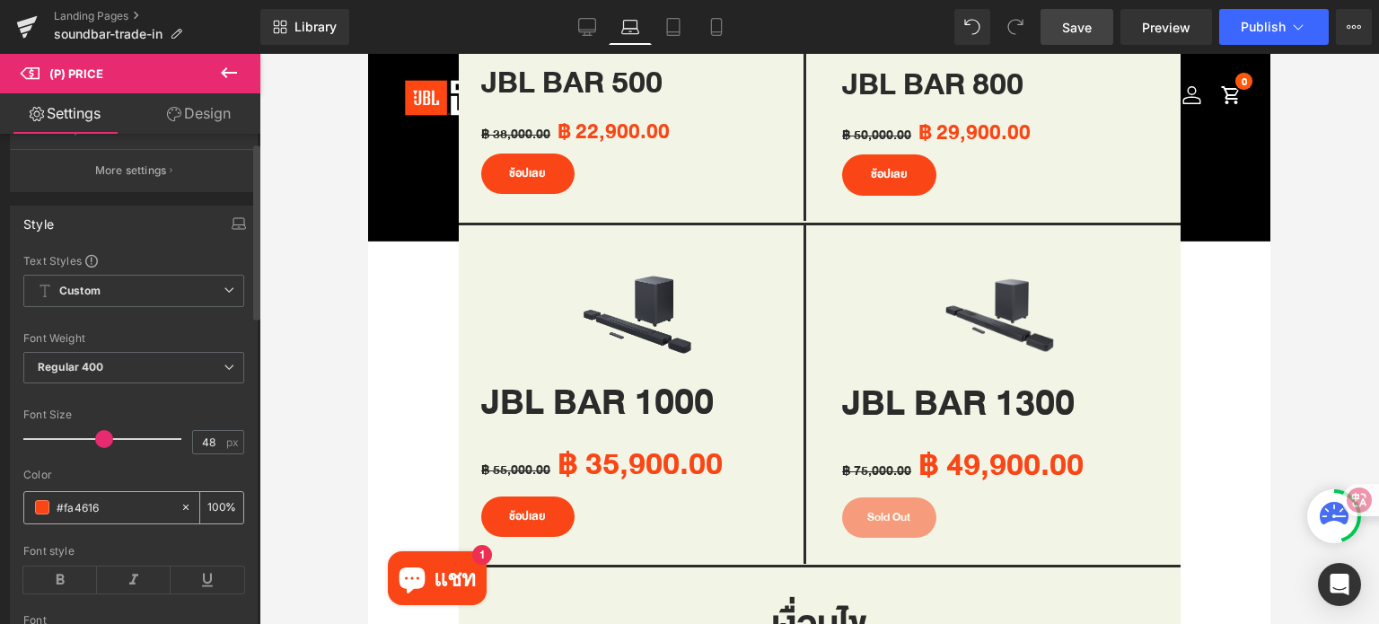
scroll to position [180, 0]
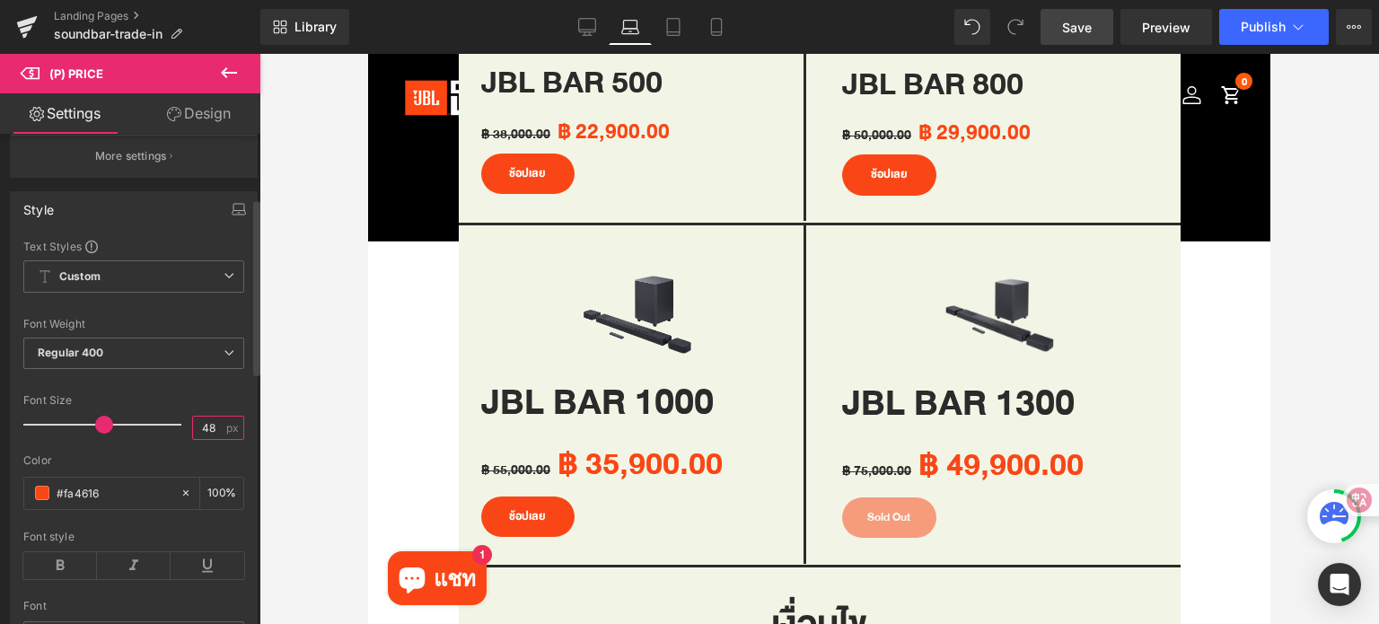
drag, startPoint x: 212, startPoint y: 436, endPoint x: 189, endPoint y: 436, distance: 22.4
click at [193, 436] on input "48" at bounding box center [208, 428] width 31 height 22
type input "32"
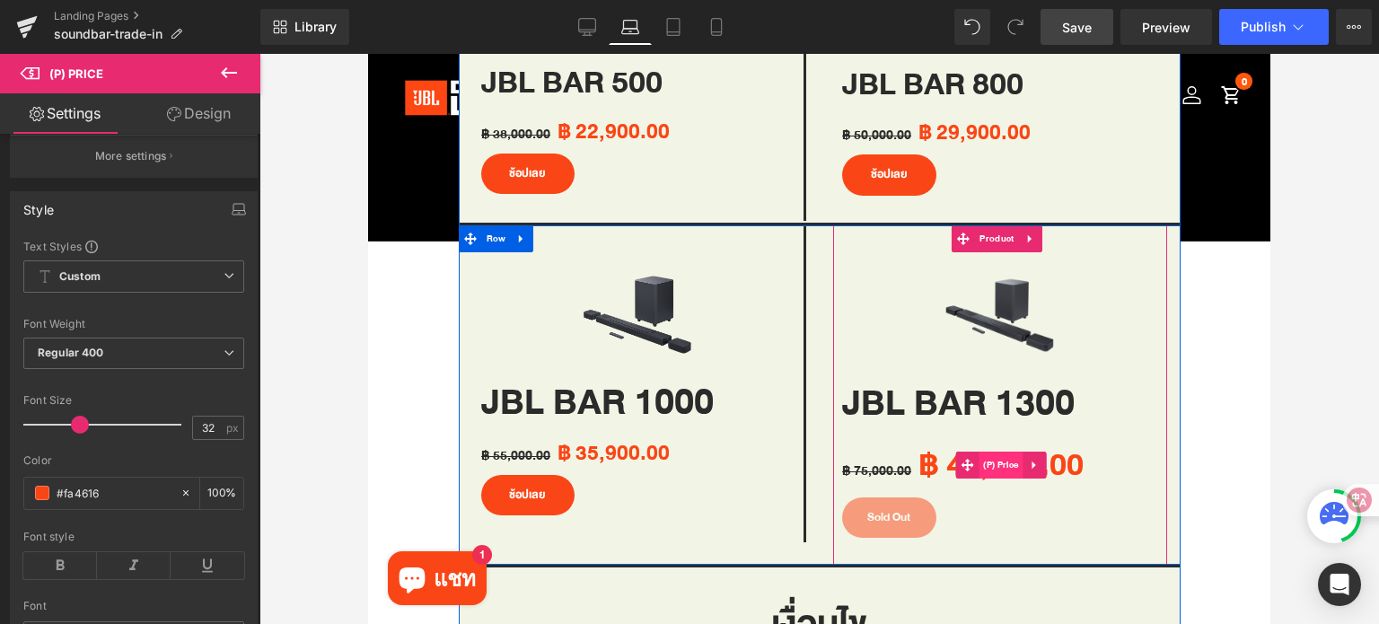
click at [991, 458] on span "(P) Price" at bounding box center [1001, 465] width 44 height 27
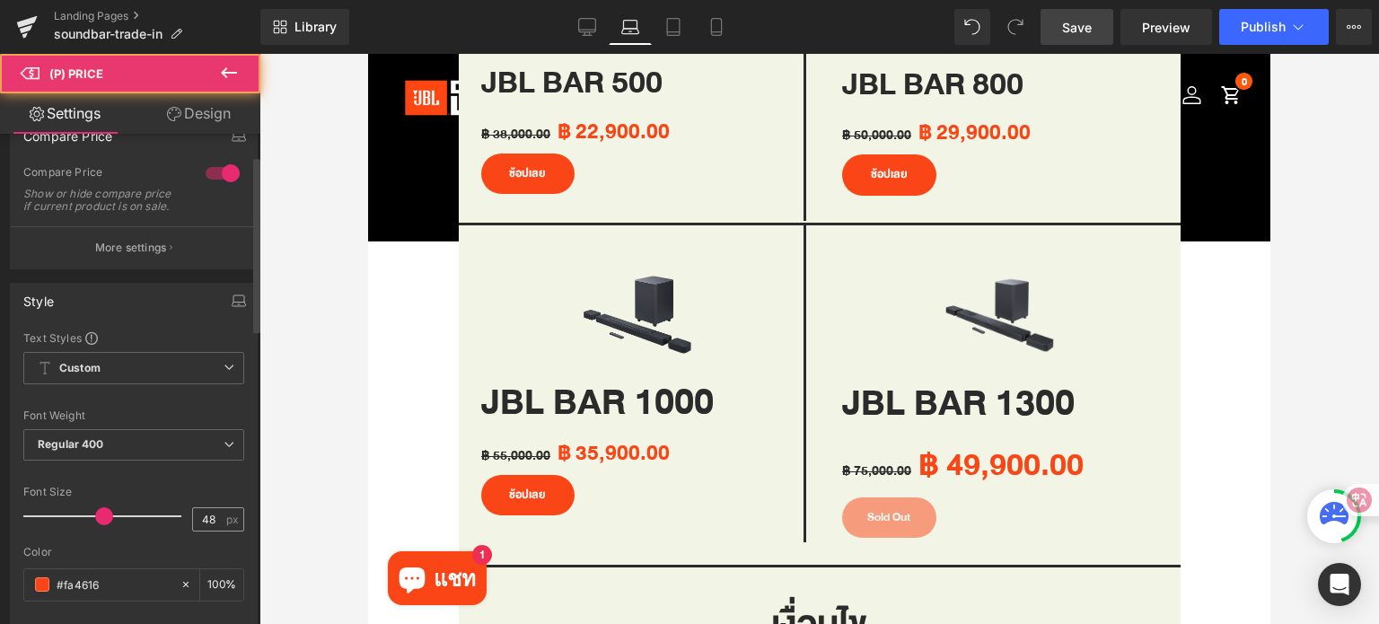
scroll to position [90, 0]
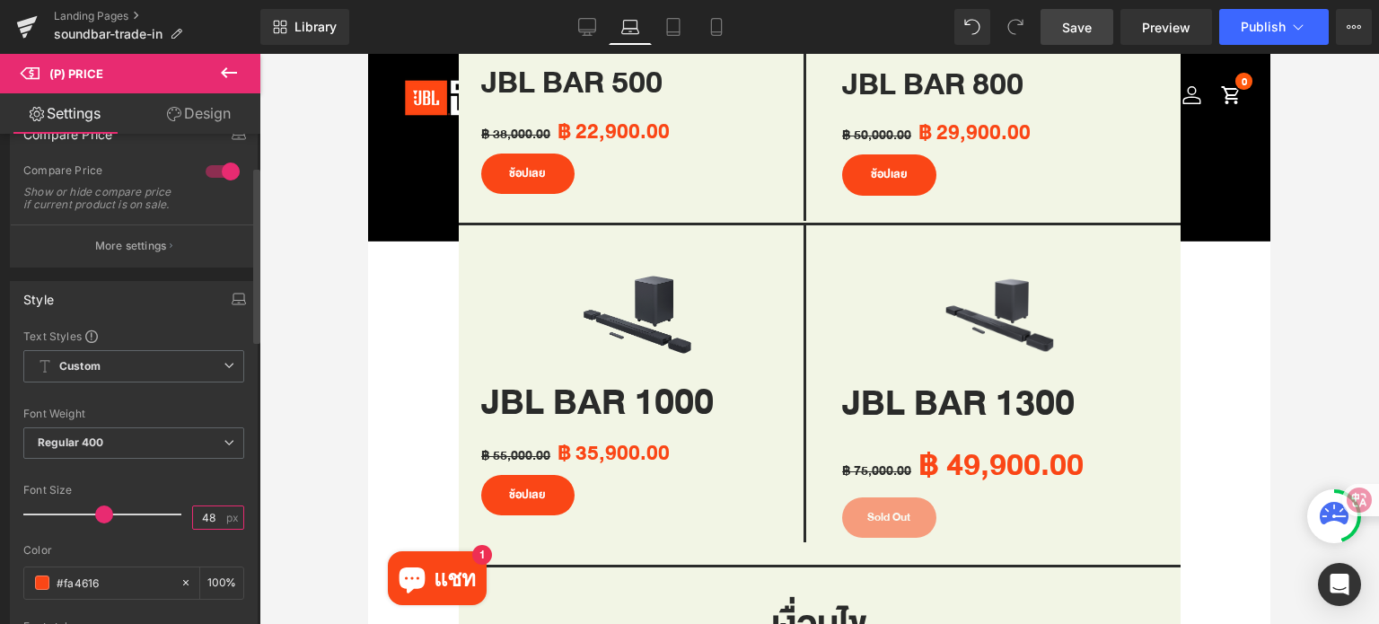
drag, startPoint x: 208, startPoint y: 527, endPoint x: 180, endPoint y: 527, distance: 28.7
click at [182, 527] on div "Font Size 48 px" at bounding box center [133, 514] width 221 height 60
type input "32"
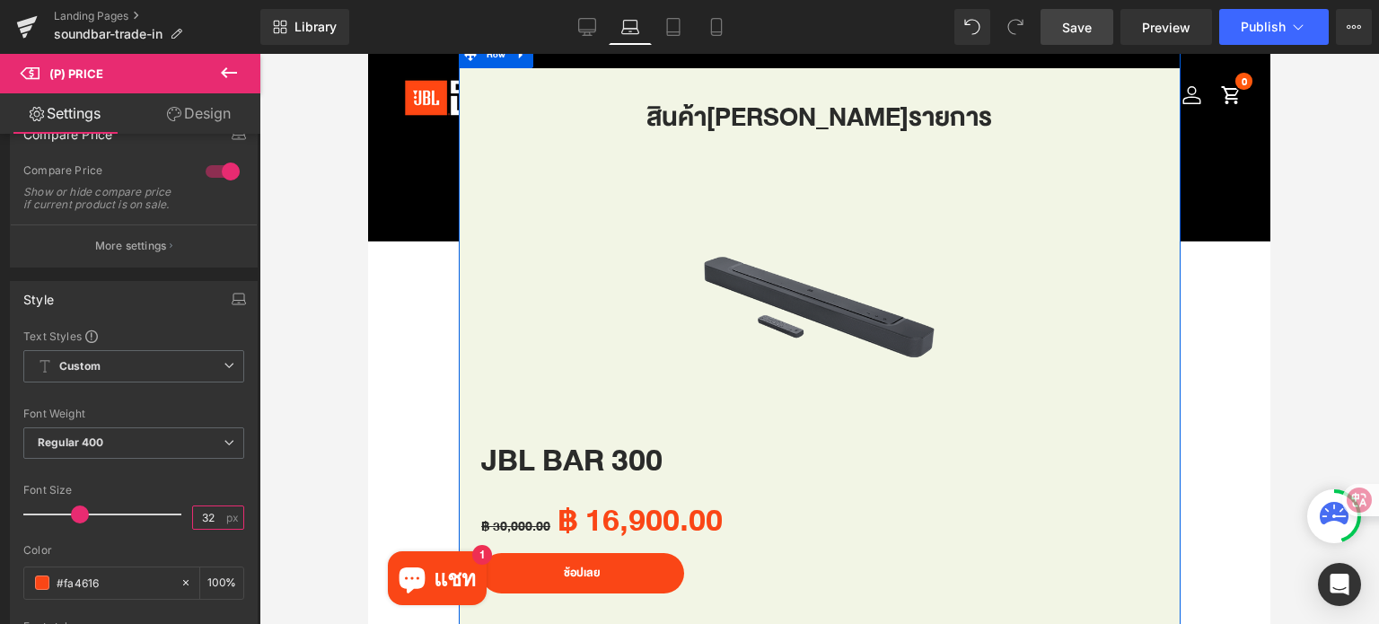
scroll to position [1077, 0]
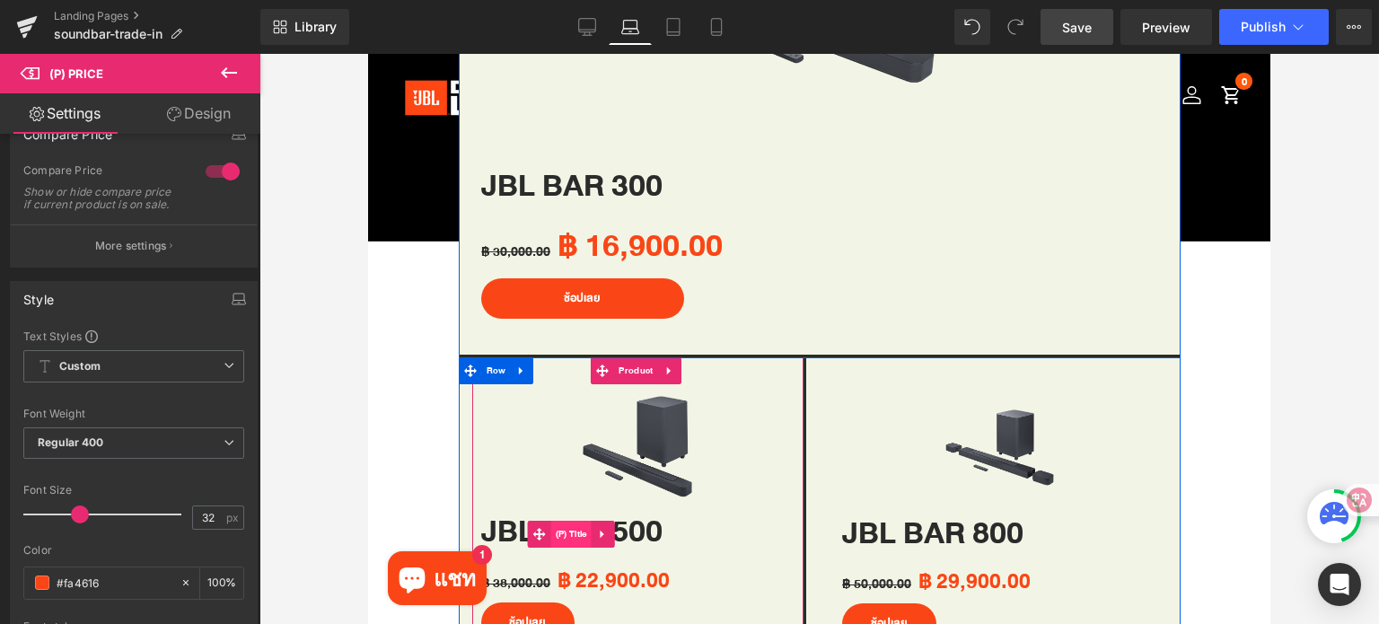
click at [580, 521] on span "(P) Title" at bounding box center [571, 534] width 40 height 27
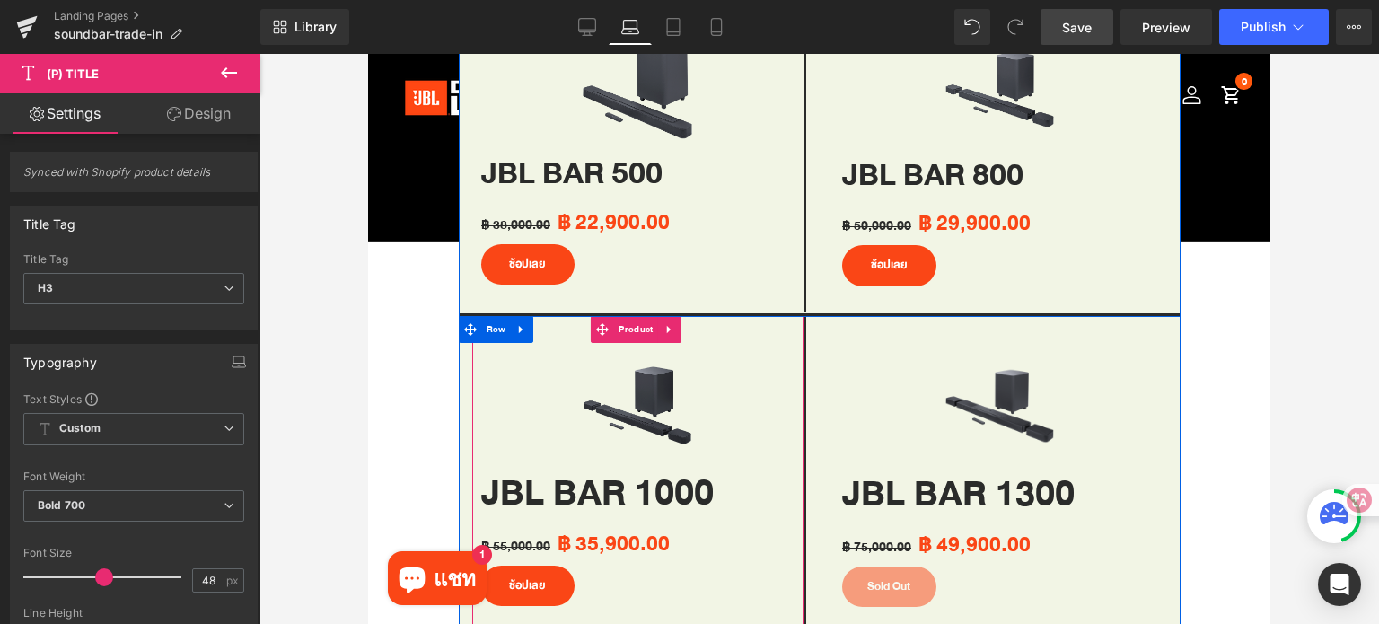
scroll to position [1437, 0]
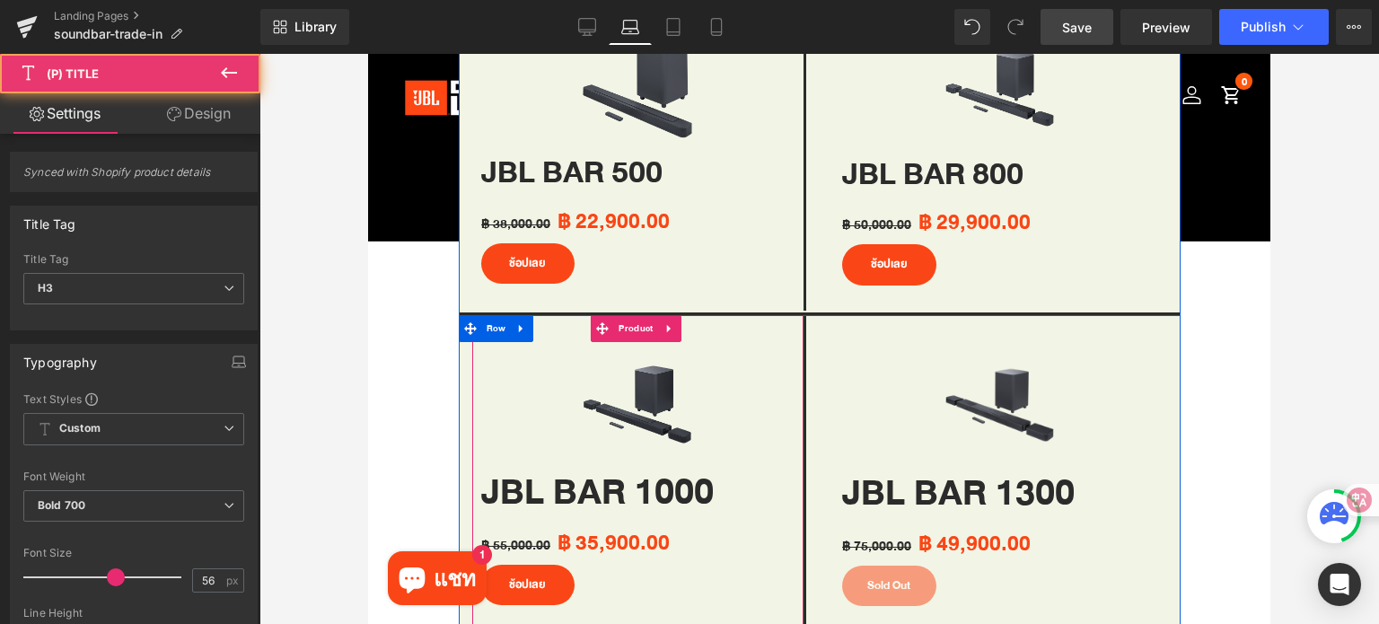
click at [602, 479] on div "JBL BAR 1000 (P) Title" at bounding box center [637, 494] width 313 height 55
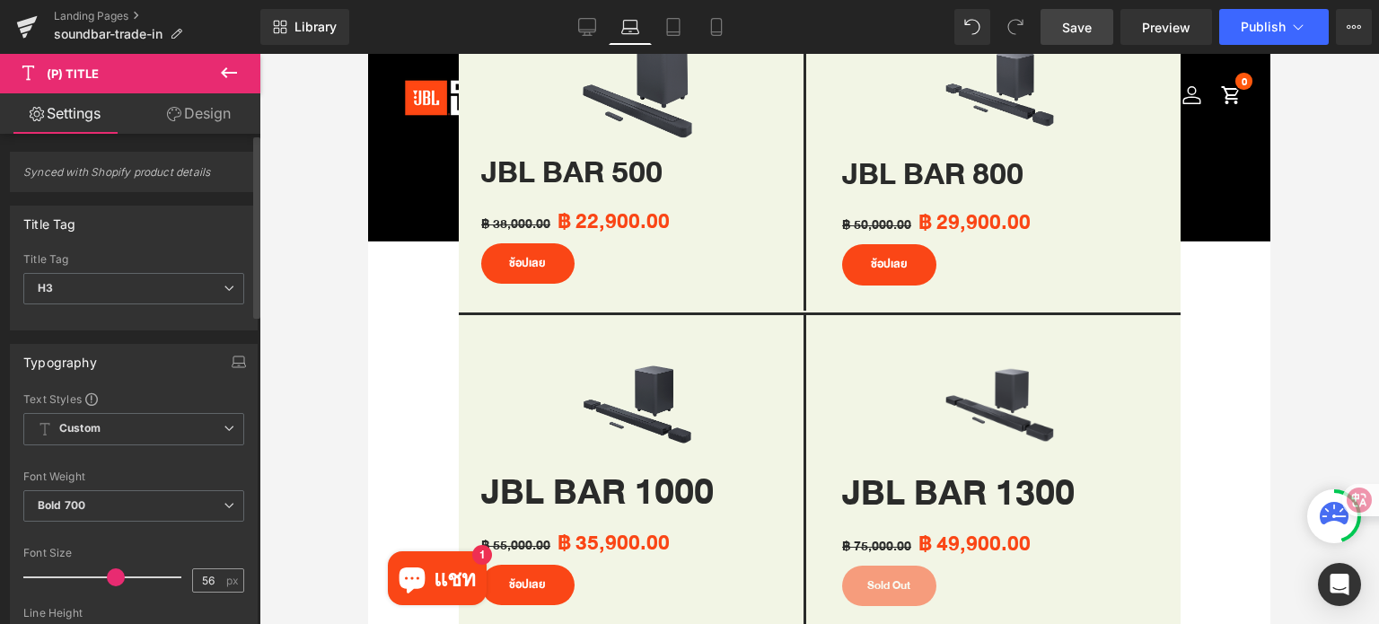
drag, startPoint x: 208, startPoint y: 574, endPoint x: 189, endPoint y: 574, distance: 19.8
click at [193, 574] on input "56" at bounding box center [208, 580] width 31 height 22
type input "48"
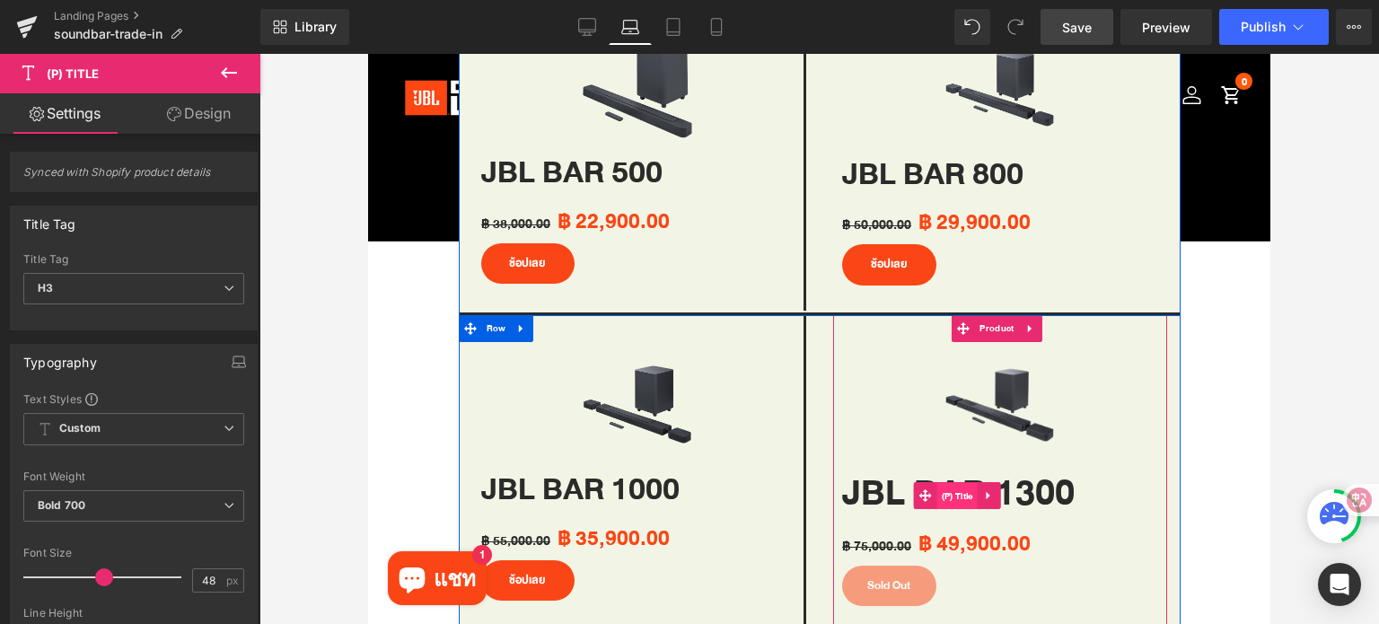
click at [968, 483] on span "(P) Title" at bounding box center [957, 496] width 40 height 27
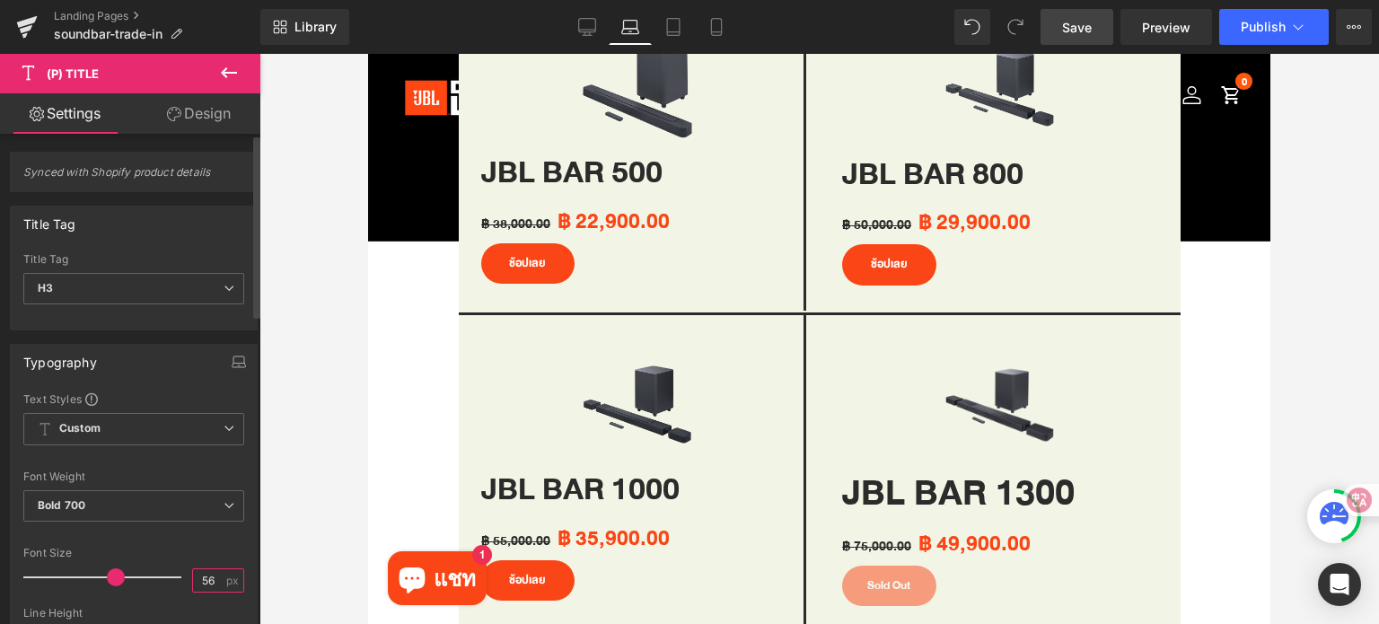
drag, startPoint x: 208, startPoint y: 579, endPoint x: 187, endPoint y: 579, distance: 21.5
click at [193, 579] on input "56" at bounding box center [208, 580] width 31 height 22
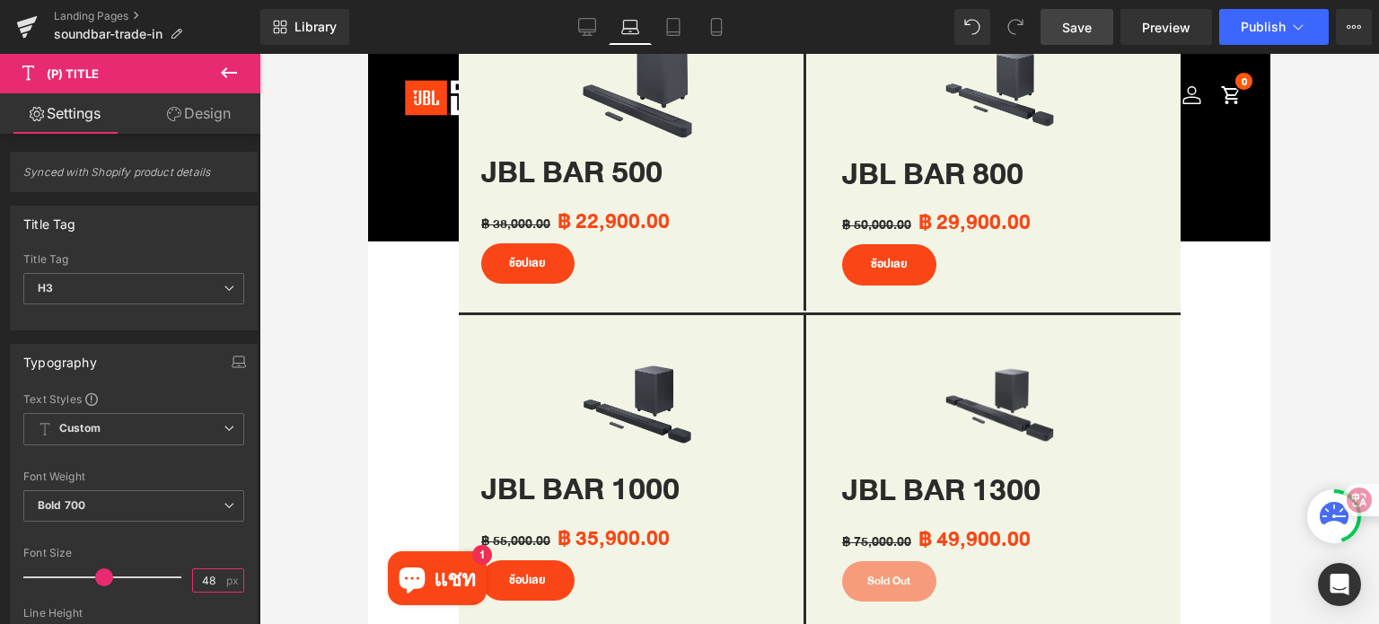
type input "48"
